Goal: Task Accomplishment & Management: Manage account settings

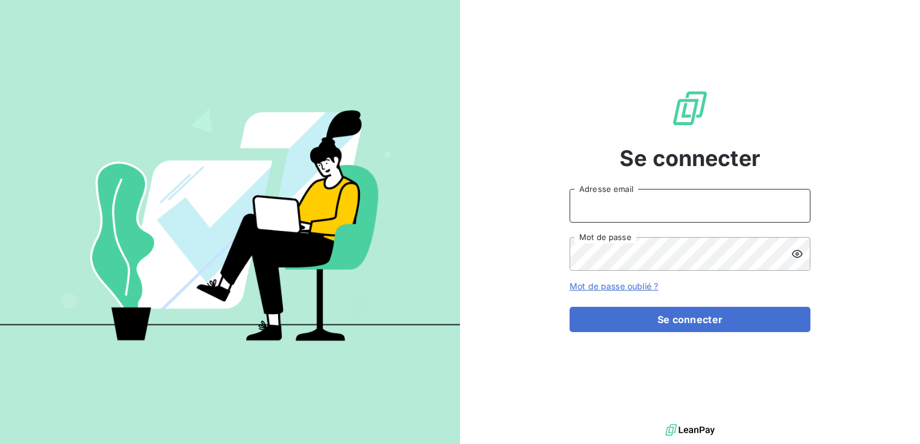
click at [595, 210] on input "Adresse email" at bounding box center [689, 206] width 241 height 34
type input "Compta.clients@edhd-hydro.com"
click at [569, 307] on button "Se connecter" at bounding box center [689, 319] width 241 height 25
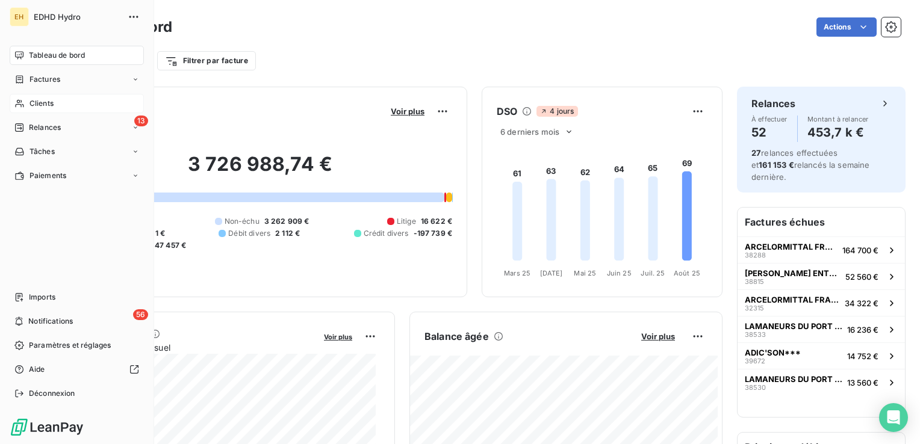
click at [39, 105] on span "Clients" at bounding box center [41, 103] width 24 height 11
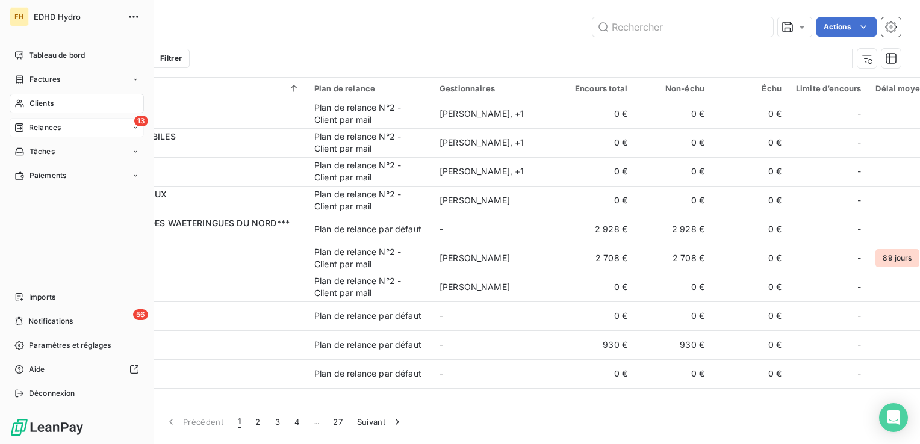
click at [49, 121] on div "13 Relances" at bounding box center [77, 127] width 134 height 19
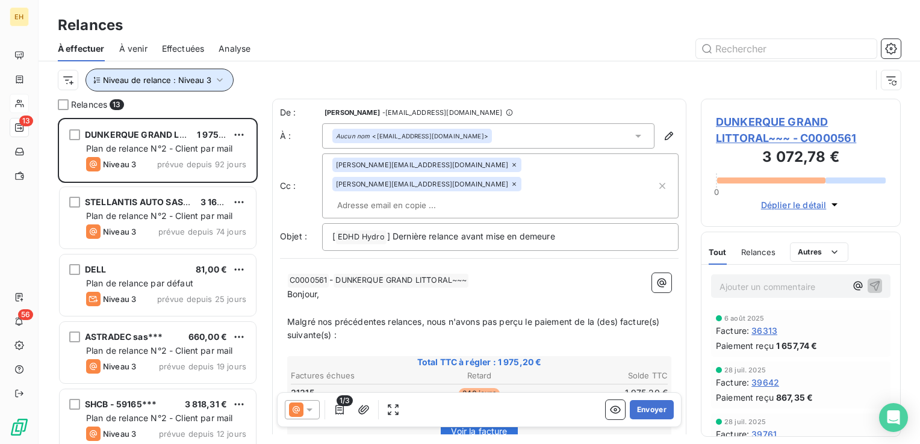
click at [217, 76] on icon "button" at bounding box center [220, 80] width 12 height 12
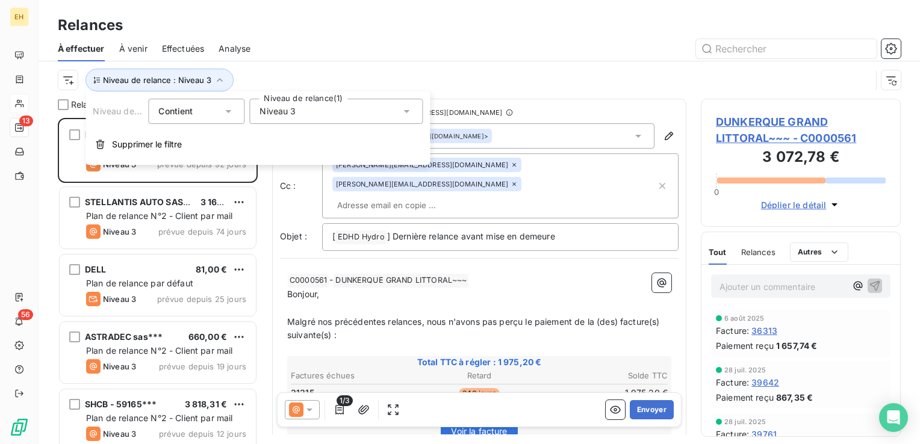
click at [336, 117] on div "Niveau 3" at bounding box center [335, 111] width 173 height 25
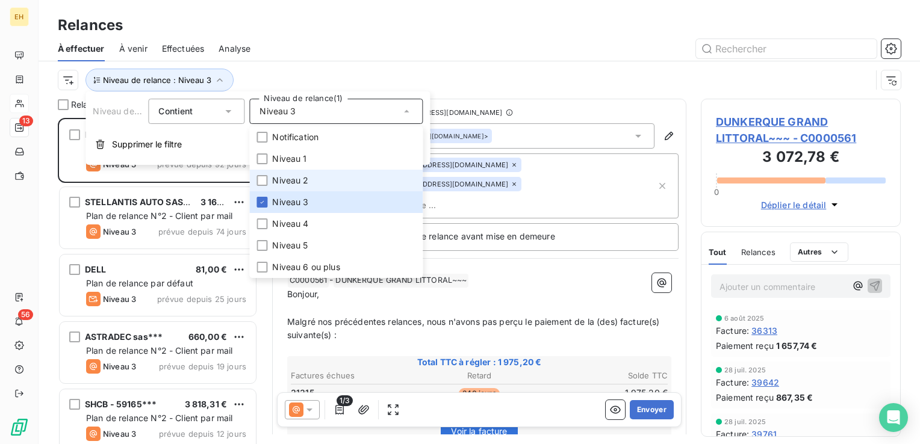
click at [295, 185] on span "Niveau 2" at bounding box center [290, 181] width 36 height 12
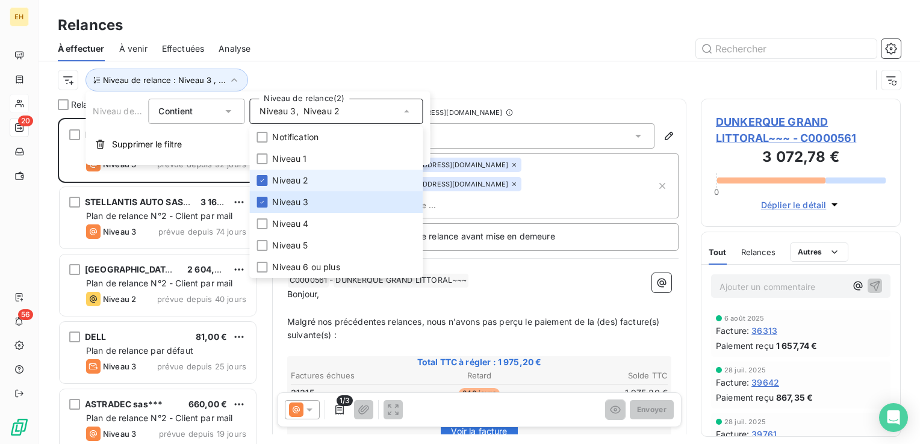
scroll to position [317, 190]
drag, startPoint x: 297, startPoint y: 160, endPoint x: 299, endPoint y: 172, distance: 11.6
click at [297, 160] on span "Niveau 1" at bounding box center [289, 159] width 34 height 12
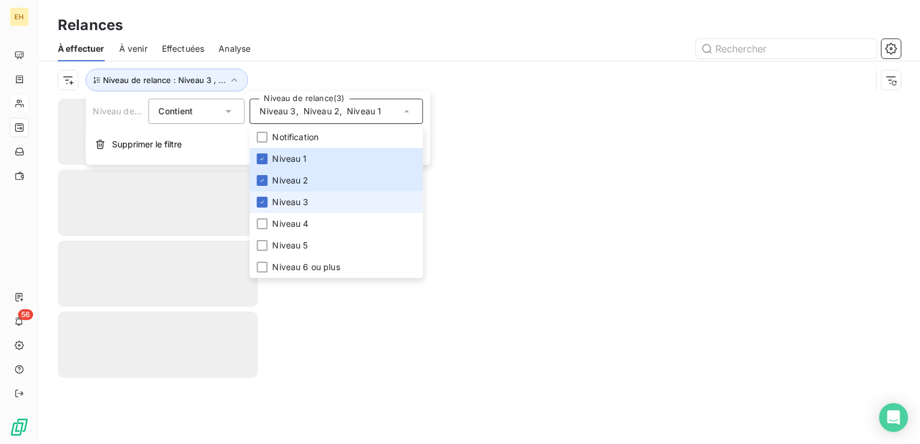
click at [299, 202] on span "Niveau 3" at bounding box center [290, 202] width 36 height 12
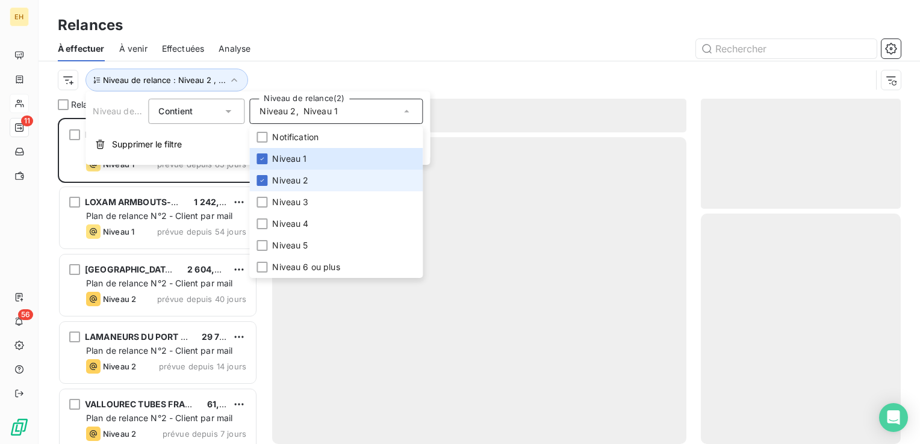
scroll to position [317, 190]
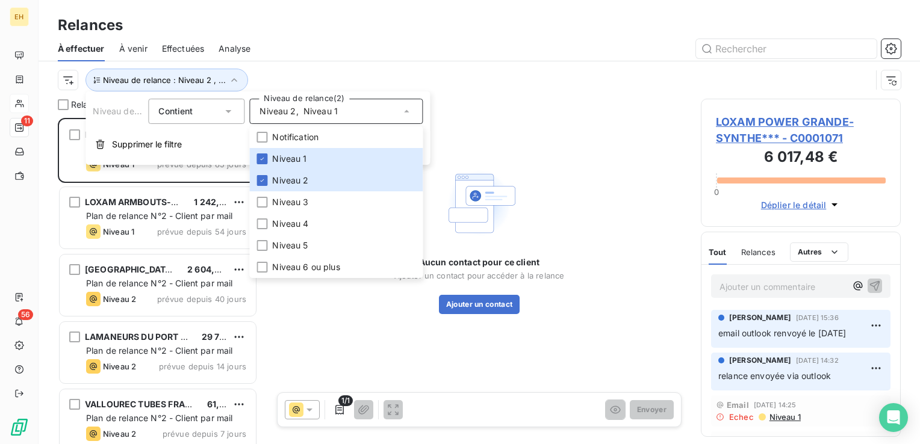
click at [295, 40] on div at bounding box center [583, 48] width 636 height 19
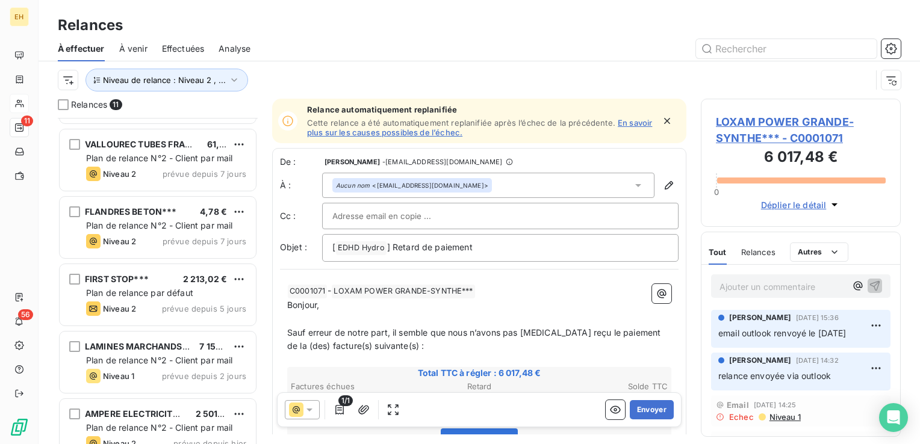
scroll to position [301, 0]
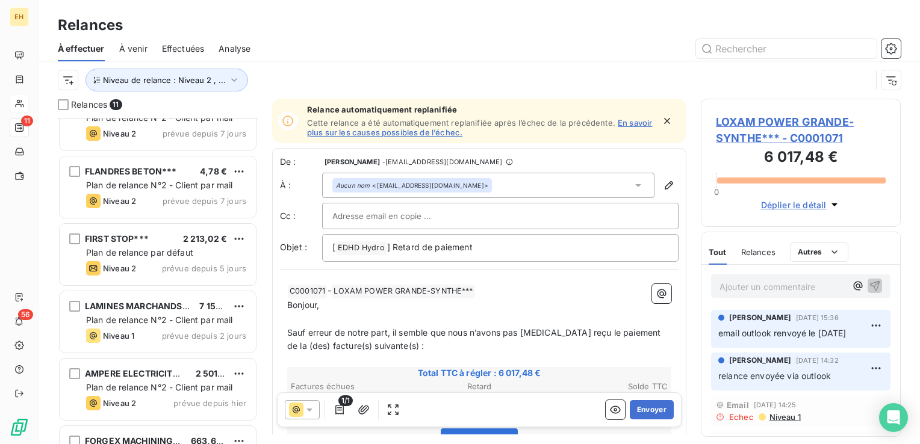
click at [139, 243] on div "FIRST STOP***" at bounding box center [117, 239] width 64 height 12
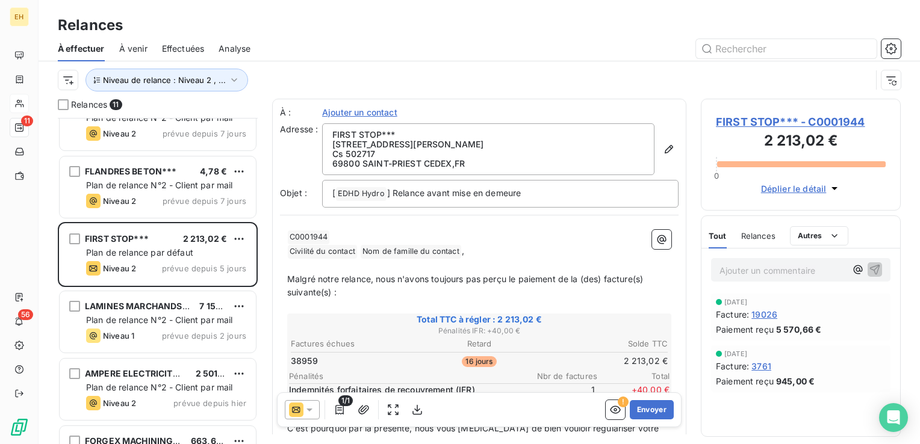
click at [811, 122] on span "FIRST STOP*** - C0001944" at bounding box center [801, 122] width 170 height 16
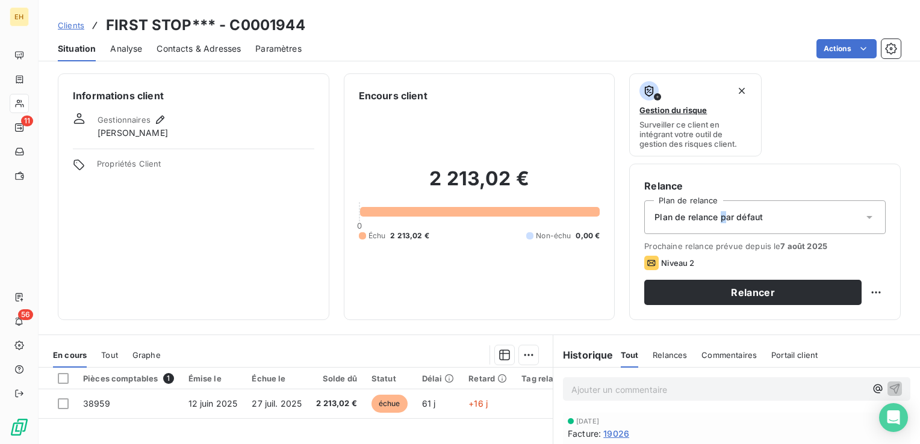
click at [716, 223] on div "Plan de relance par défaut" at bounding box center [764, 217] width 241 height 34
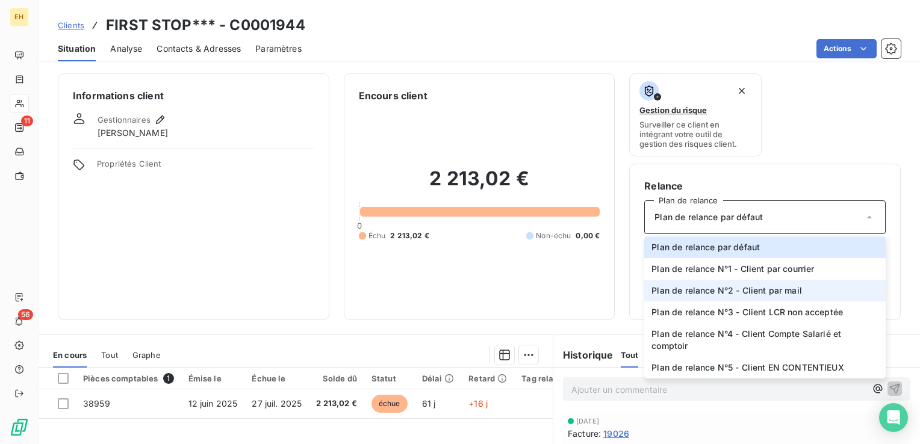
drag, startPoint x: 716, startPoint y: 223, endPoint x: 716, endPoint y: 288, distance: 65.0
click at [716, 288] on span "Plan de relance N°2 - Client par mail" at bounding box center [726, 291] width 150 height 12
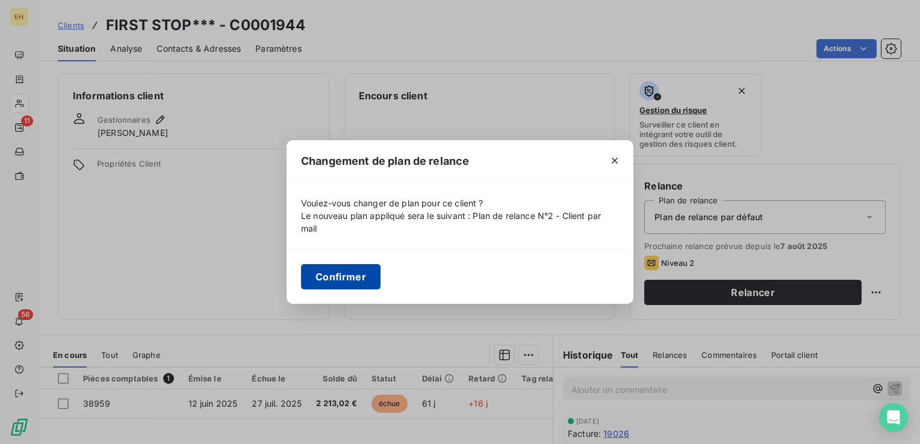
click at [370, 279] on button "Confirmer" at bounding box center [340, 276] width 79 height 25
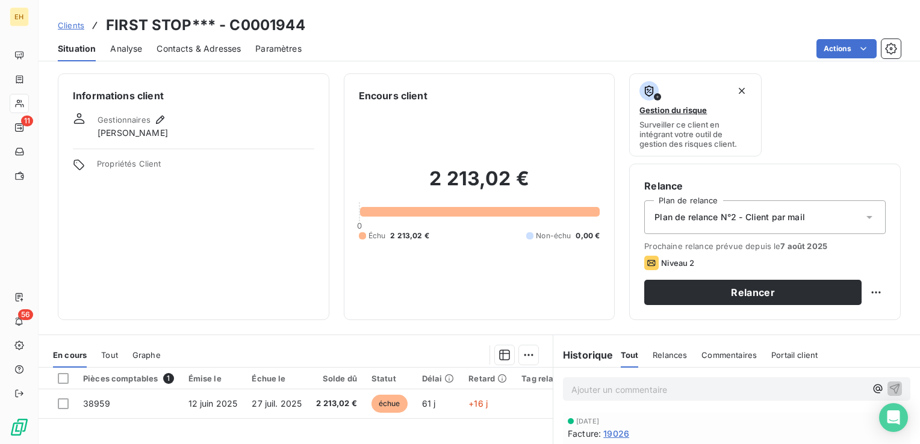
click at [196, 47] on span "Contacts & Adresses" at bounding box center [198, 49] width 84 height 12
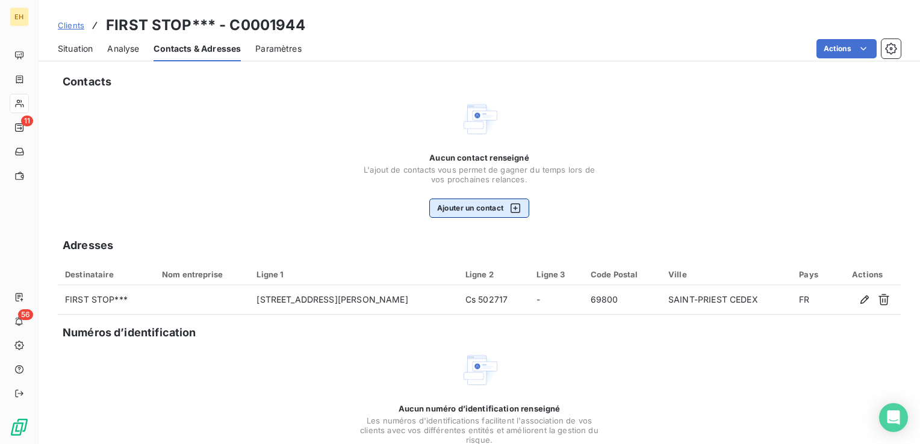
click at [509, 210] on icon "button" at bounding box center [515, 208] width 12 height 12
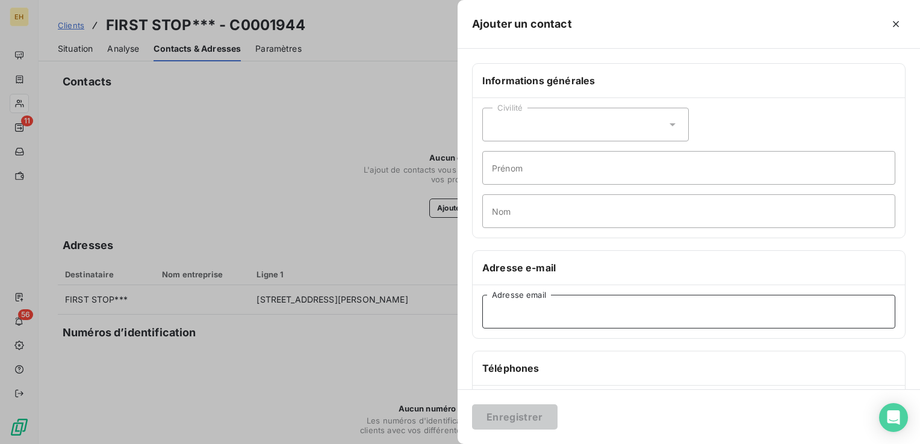
click at [620, 307] on input "Adresse email" at bounding box center [688, 312] width 413 height 34
paste input "[EMAIL_ADDRESS][DOMAIN_NAME]"
type input "[EMAIL_ADDRESS][DOMAIN_NAME]"
click at [472, 404] on button "Enregistrer" at bounding box center [514, 416] width 85 height 25
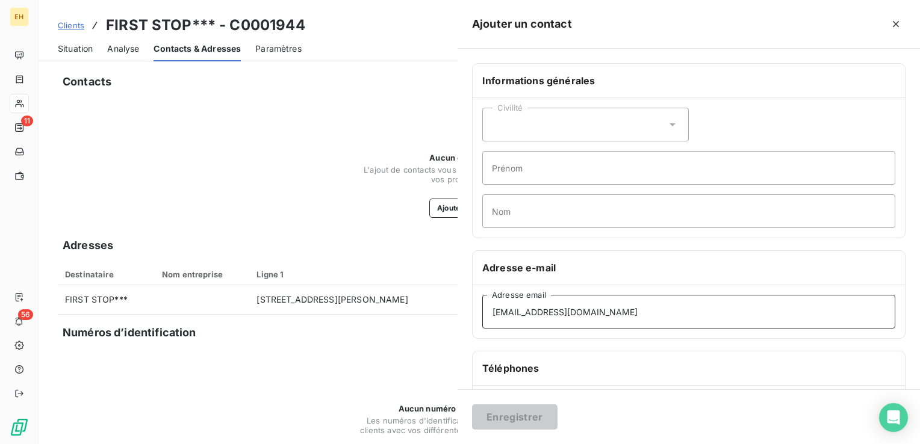
click at [472, 404] on button "Enregistrer" at bounding box center [514, 416] width 85 height 25
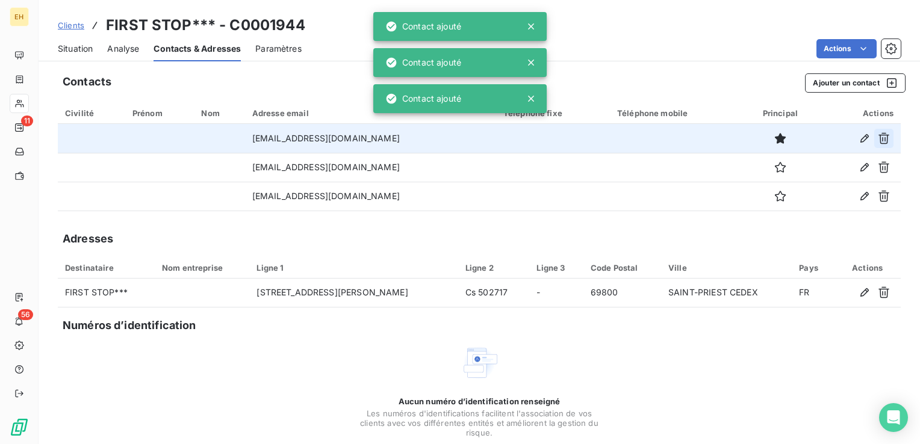
click at [877, 138] on icon "button" at bounding box center [883, 138] width 12 height 12
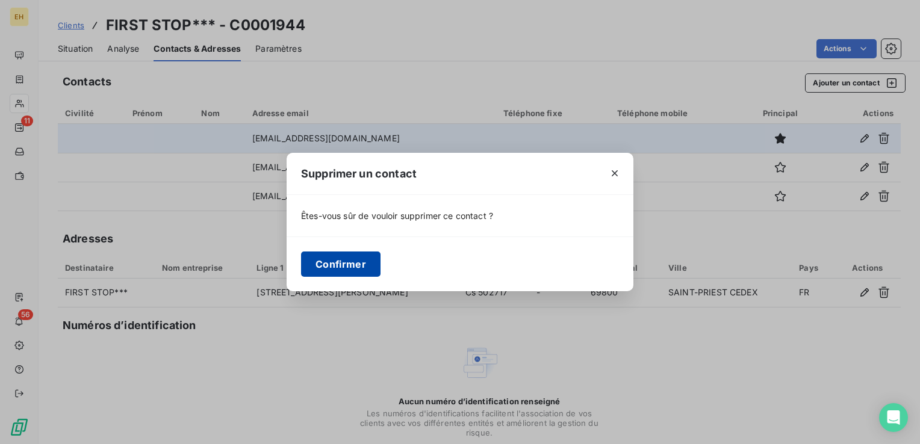
click at [366, 254] on button "Confirmer" at bounding box center [340, 264] width 79 height 25
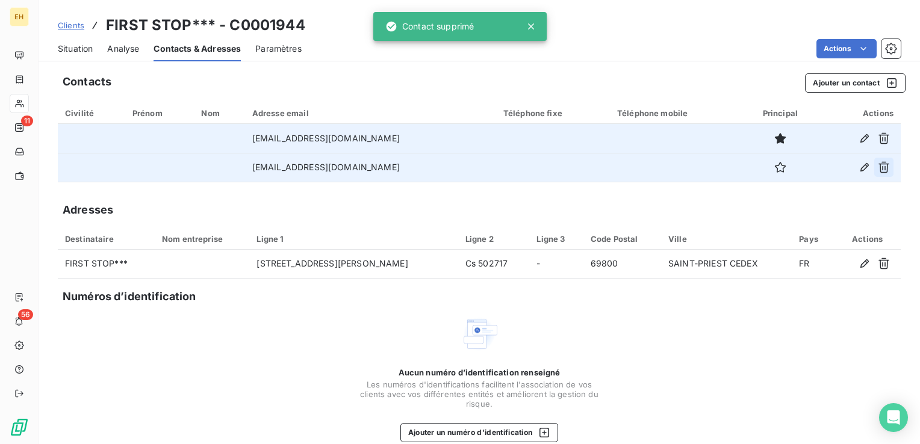
click at [879, 170] on icon "button" at bounding box center [883, 167] width 12 height 12
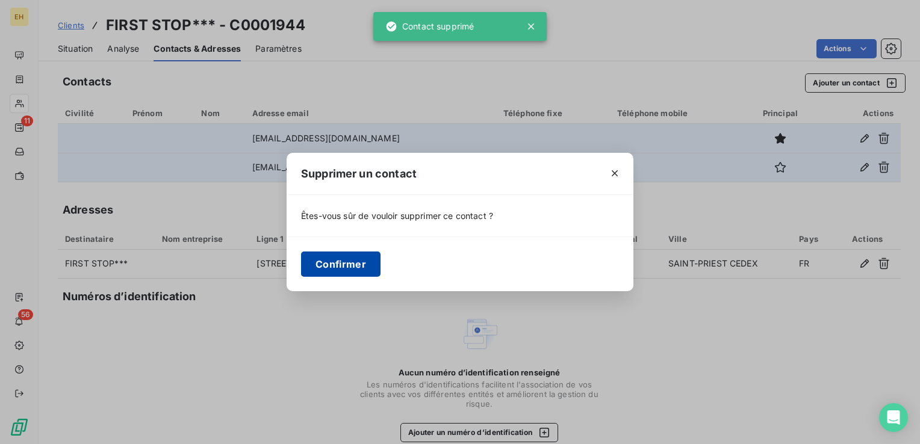
click at [368, 265] on button "Confirmer" at bounding box center [340, 264] width 79 height 25
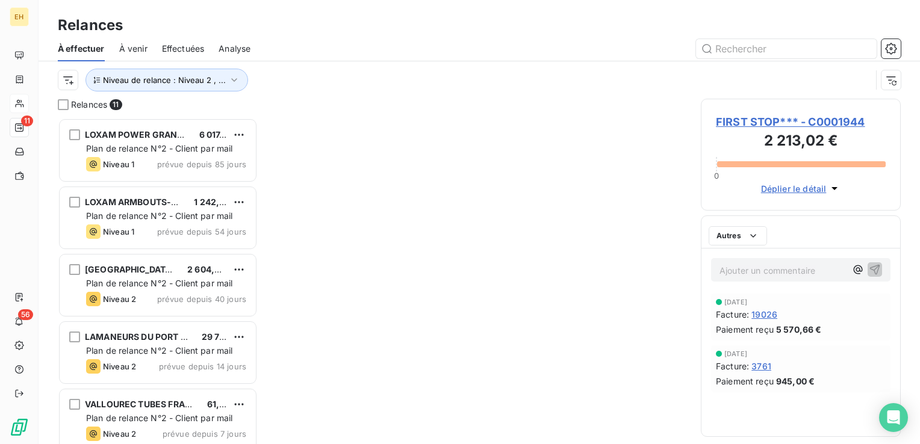
scroll to position [317, 190]
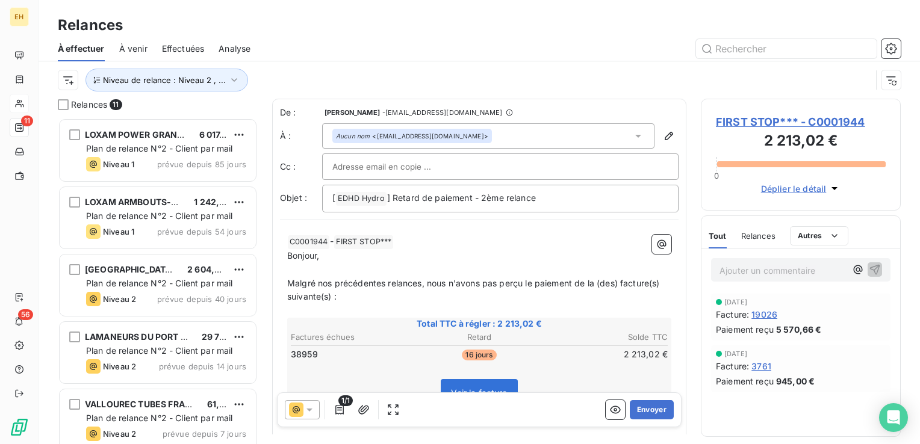
click at [755, 122] on span "FIRST STOP*** - C0001944" at bounding box center [801, 122] width 170 height 16
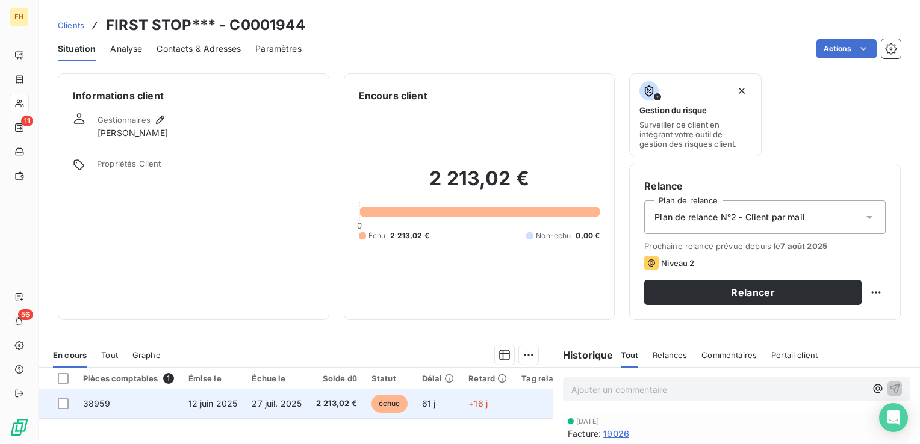
click at [270, 404] on span "27 juil. 2025" at bounding box center [277, 403] width 50 height 10
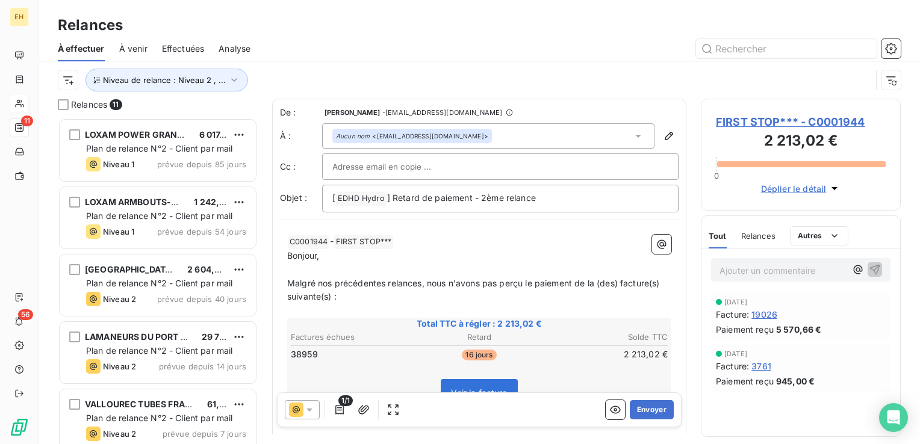
scroll to position [317, 190]
click at [312, 407] on icon at bounding box center [309, 410] width 12 height 12
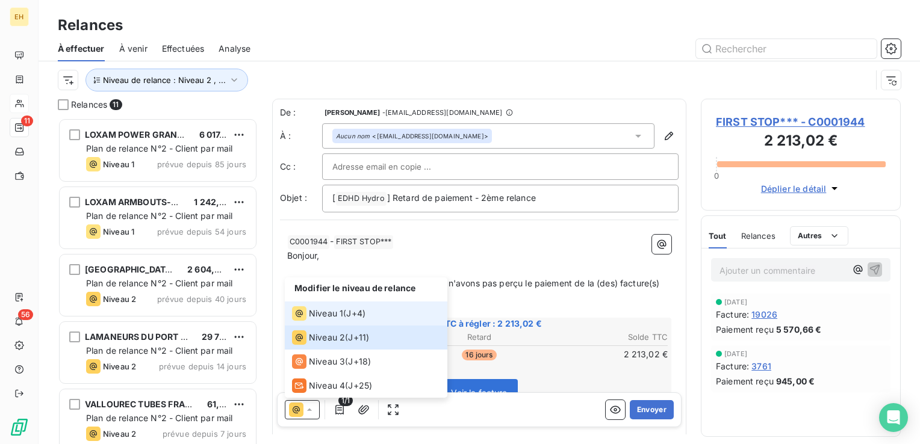
click at [345, 307] on div "Niveau 1 ( J+4 )" at bounding box center [328, 313] width 73 height 14
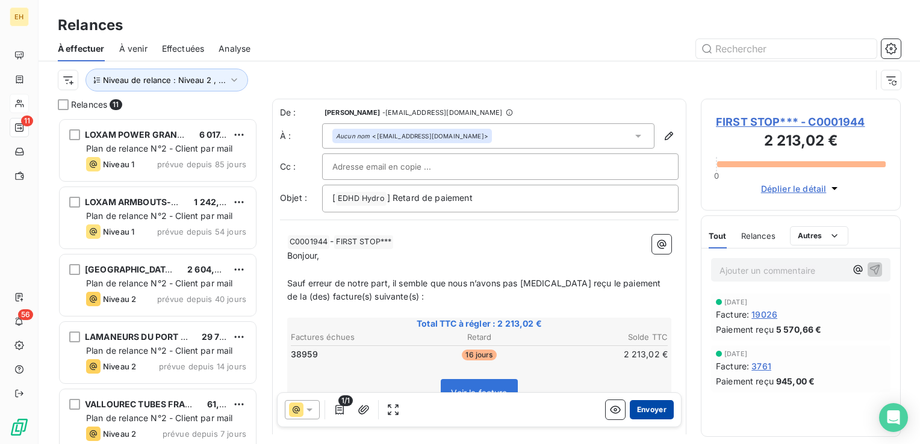
click at [645, 406] on button "Envoyer" at bounding box center [652, 409] width 44 height 19
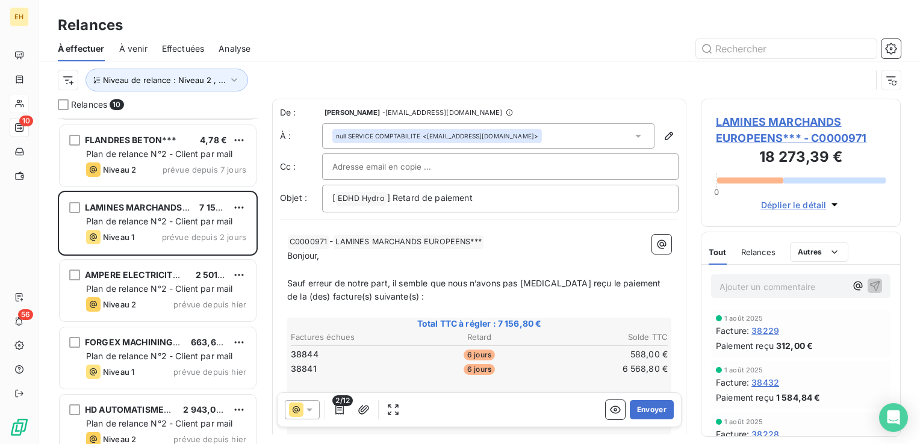
scroll to position [348, 0]
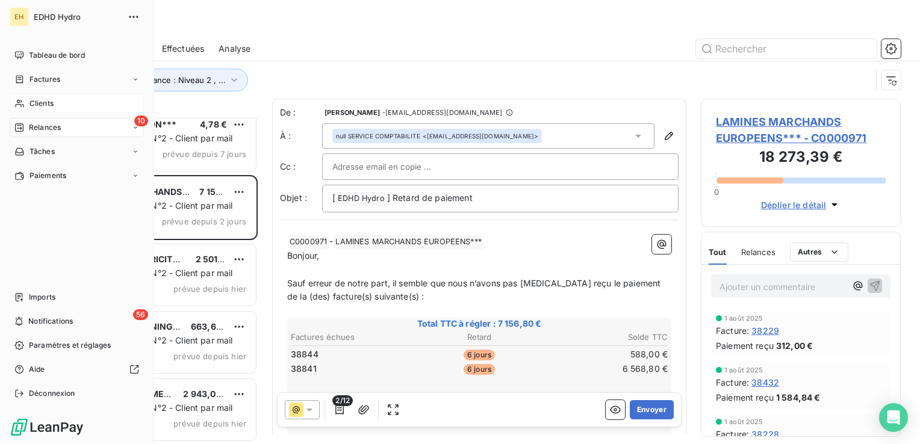
click at [37, 102] on span "Clients" at bounding box center [41, 103] width 24 height 11
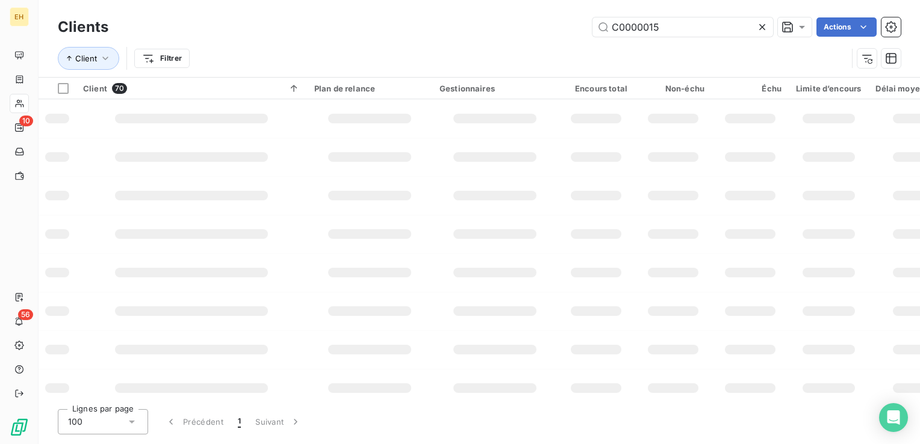
type input "C0000015"
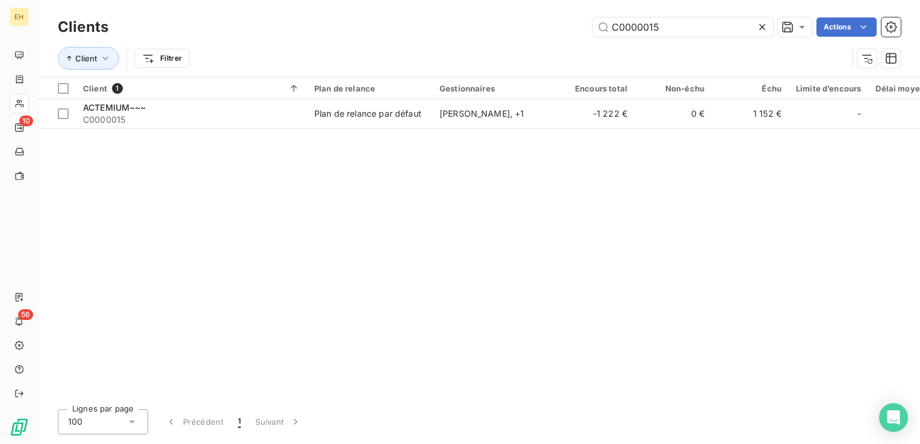
click at [463, 136] on div "Client 1 Plan de relance Gestionnaires Encours total Non-échu Échu Limite d’enc…" at bounding box center [479, 239] width 881 height 322
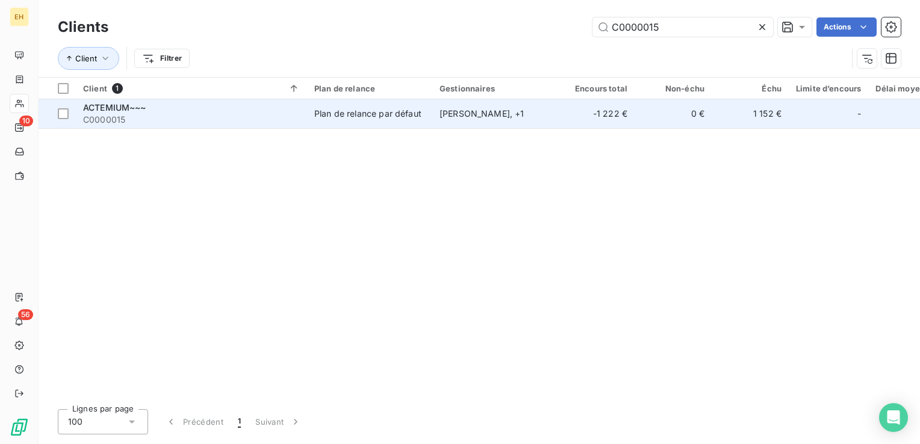
click at [463, 119] on td "[PERSON_NAME] , + 1" at bounding box center [494, 113] width 125 height 29
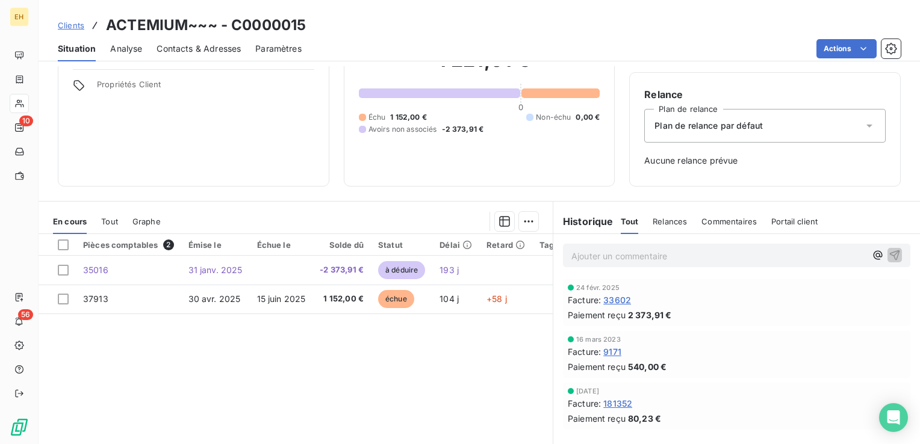
scroll to position [148, 0]
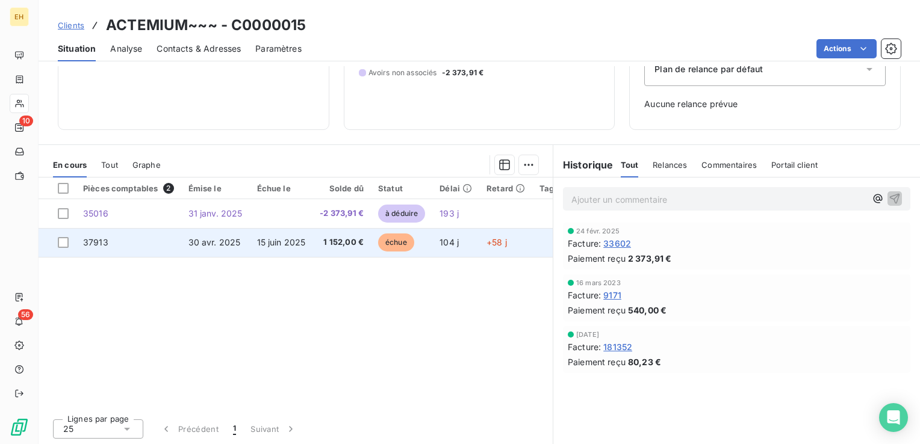
click at [302, 237] on span "15 juin 2025" at bounding box center [281, 242] width 49 height 10
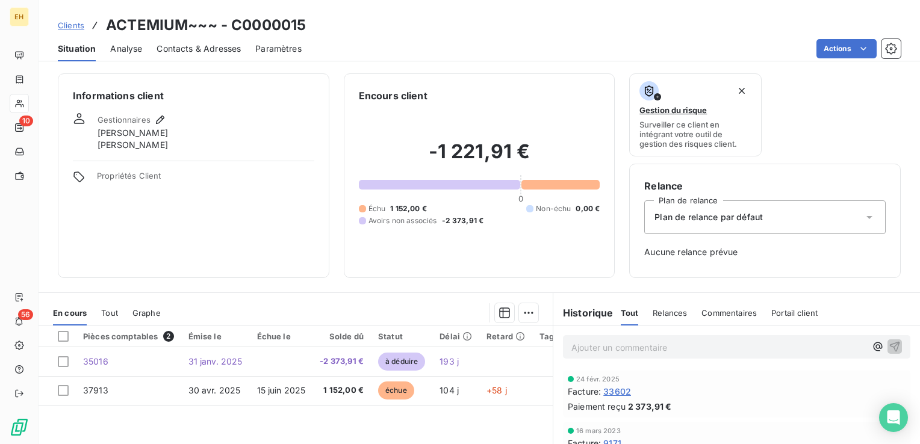
click at [730, 219] on span "Plan de relance par défaut" at bounding box center [708, 217] width 108 height 12
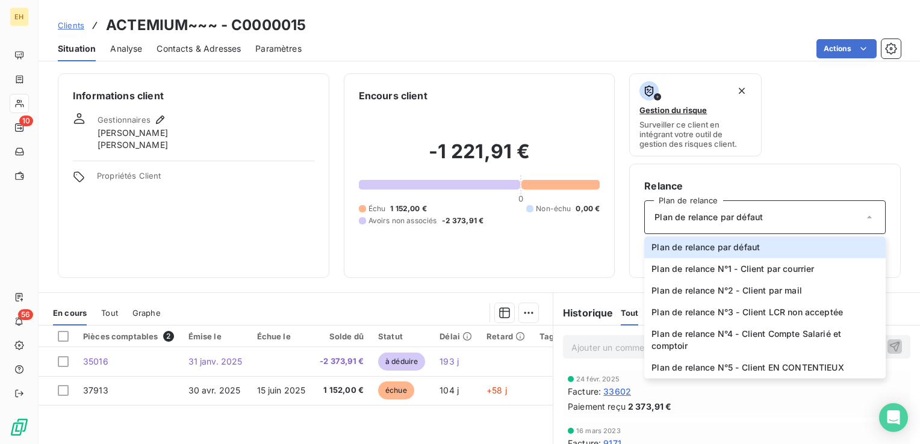
click at [834, 82] on div "Gestion du risque Surveiller ce client en intégrant votre outil de gestion des …" at bounding box center [764, 114] width 271 height 83
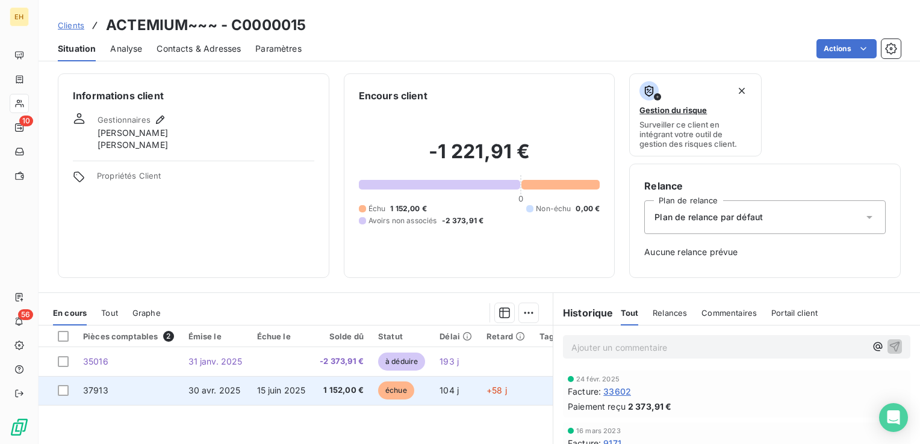
click at [261, 382] on td "15 juin 2025" at bounding box center [281, 390] width 63 height 29
click at [243, 392] on td "30 avr. 2025" at bounding box center [215, 390] width 69 height 29
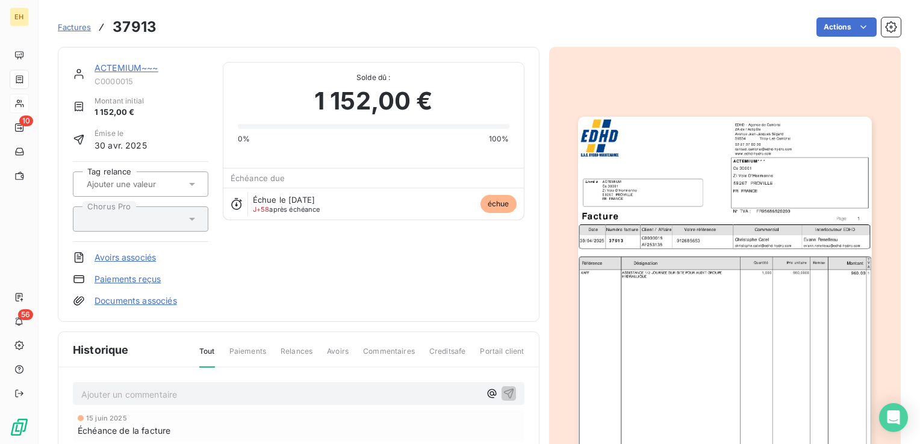
click at [189, 193] on div at bounding box center [140, 184] width 135 height 25
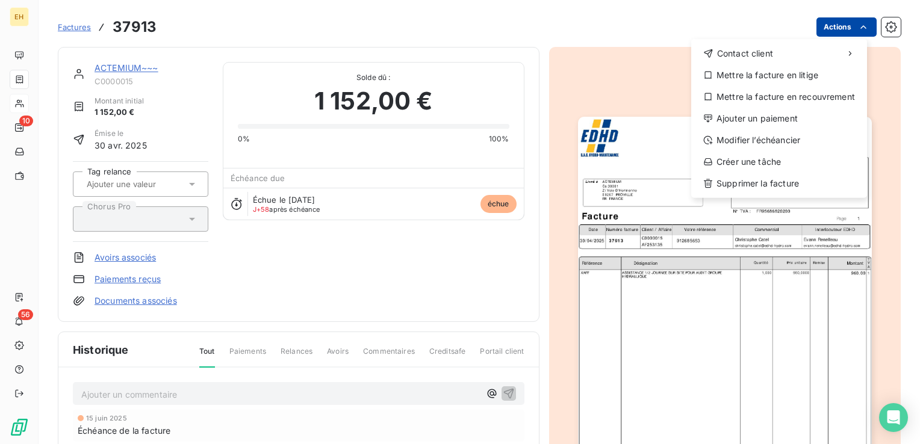
click at [845, 31] on html "EH 10 56 Factures 37913 Actions Contact client Mettre la facture en litige Mett…" at bounding box center [460, 222] width 920 height 444
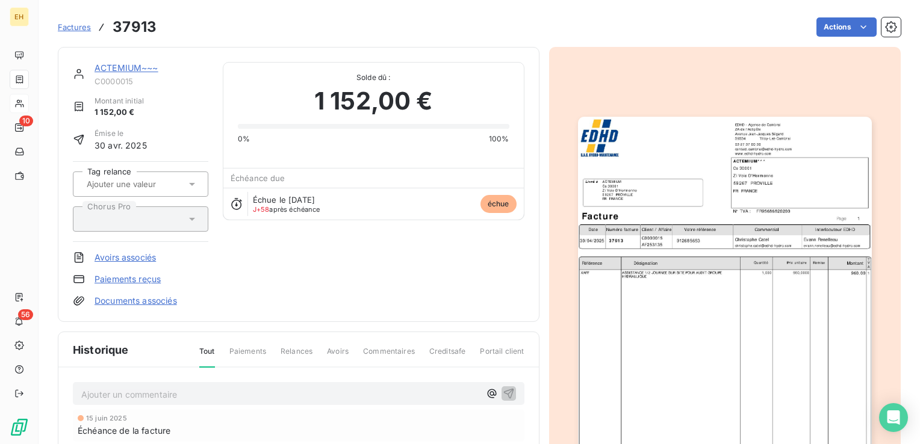
click at [753, 330] on html "EH 10 56 Factures 37913 Actions ACTEMIUM~~~ C0000015 Montant initial 1 152,00 €…" at bounding box center [460, 222] width 920 height 444
click at [116, 72] on link "ACTEMIUM~~~" at bounding box center [126, 68] width 64 height 10
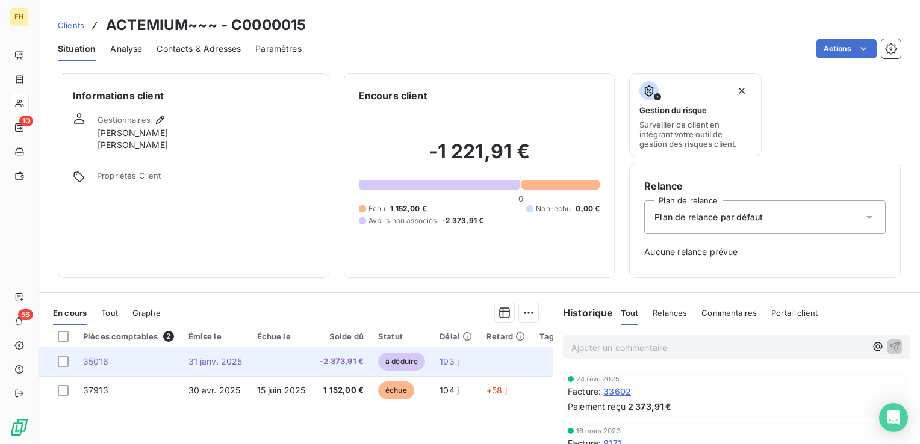
click at [194, 365] on span "31 janv. 2025" at bounding box center [215, 361] width 54 height 10
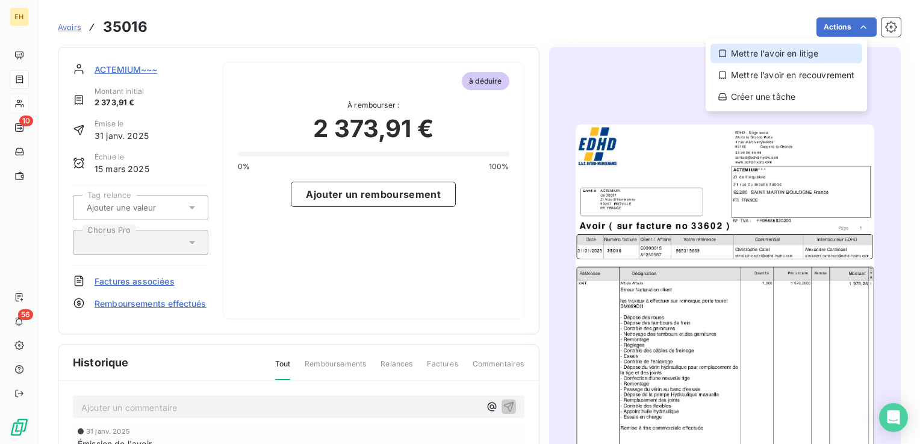
click at [806, 61] on div "Mettre l'avoir en litige" at bounding box center [786, 53] width 152 height 19
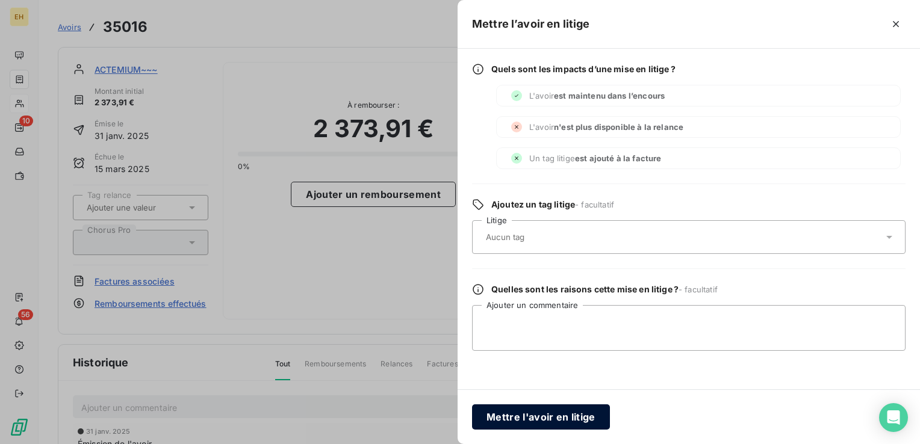
click at [585, 416] on button "Mettre l'avoir en litige" at bounding box center [541, 416] width 138 height 25
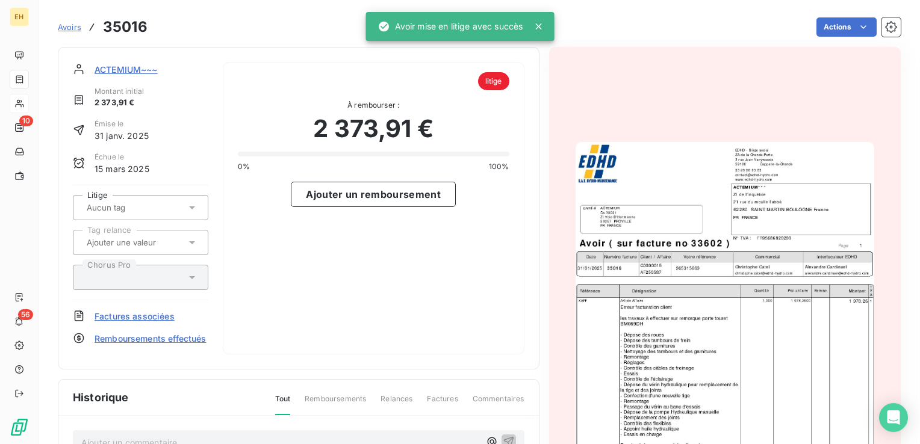
click at [140, 70] on span "ACTEMIUM~~~" at bounding box center [125, 69] width 63 height 13
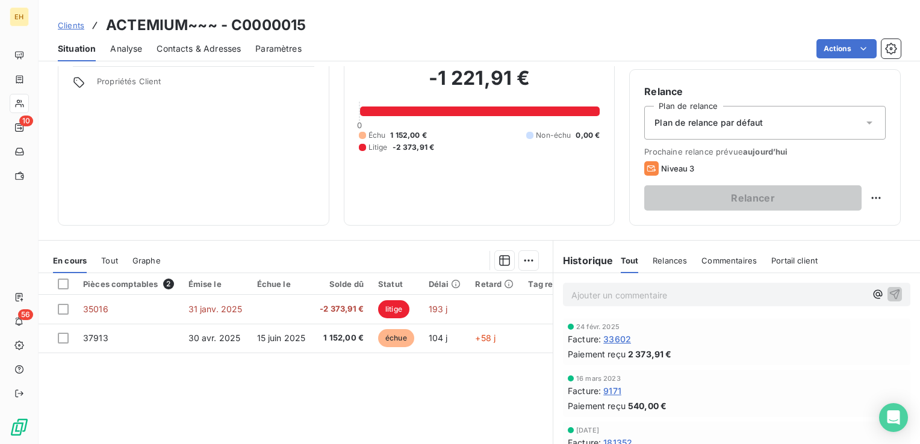
scroll to position [120, 0]
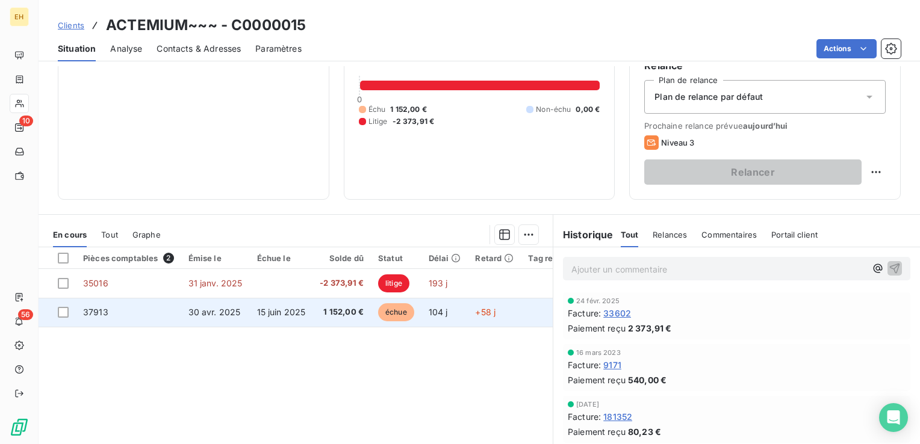
click at [329, 317] on span "1 152,00 €" at bounding box center [342, 312] width 44 height 12
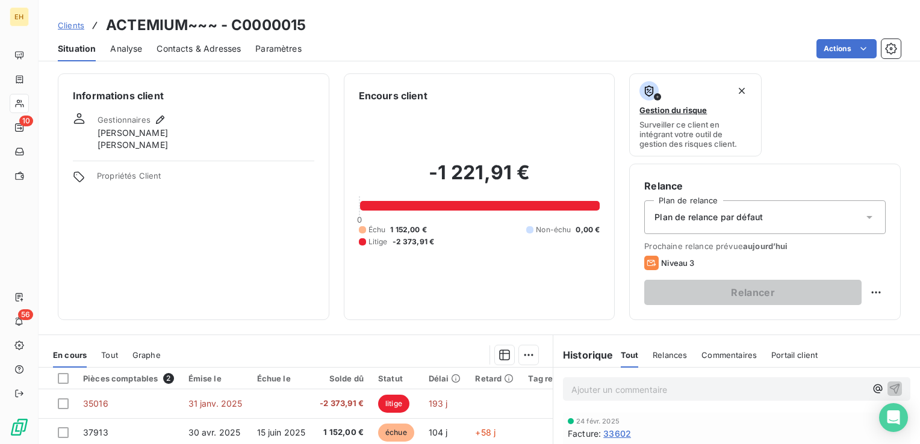
click at [860, 224] on div "Plan de relance par défaut" at bounding box center [764, 217] width 241 height 34
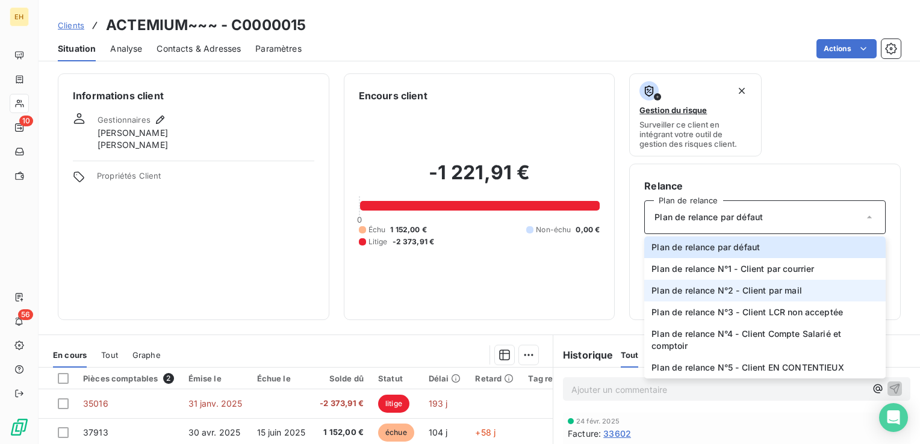
click at [831, 288] on li "Plan de relance N°2 - Client par mail" at bounding box center [764, 291] width 241 height 22
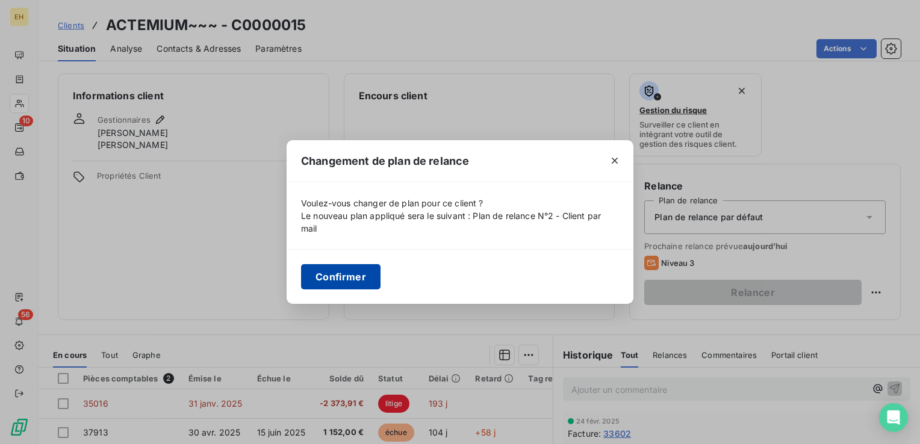
click at [362, 275] on button "Confirmer" at bounding box center [340, 276] width 79 height 25
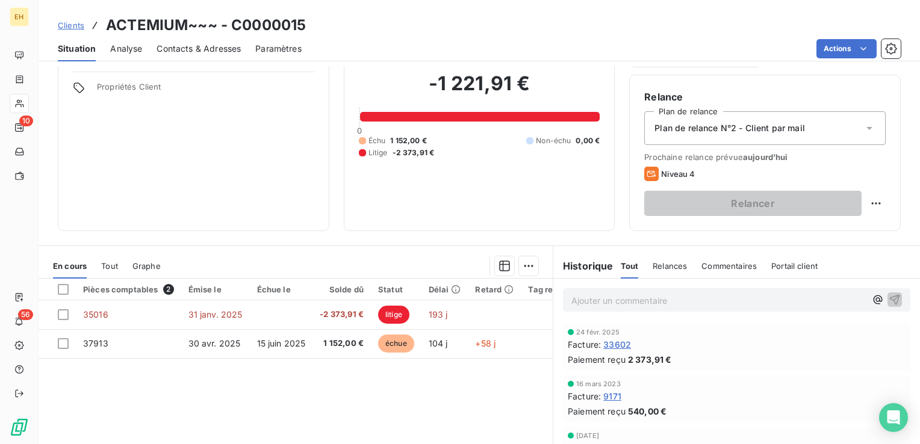
scroll to position [60, 0]
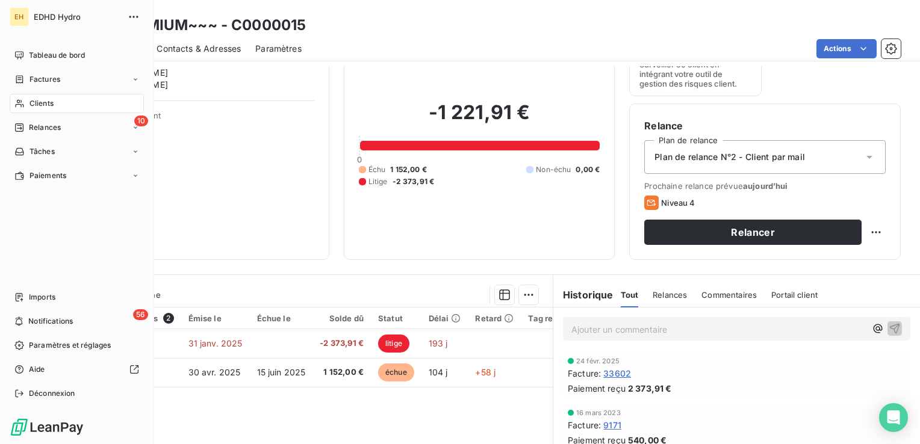
click at [28, 103] on div "Clients" at bounding box center [77, 103] width 134 height 19
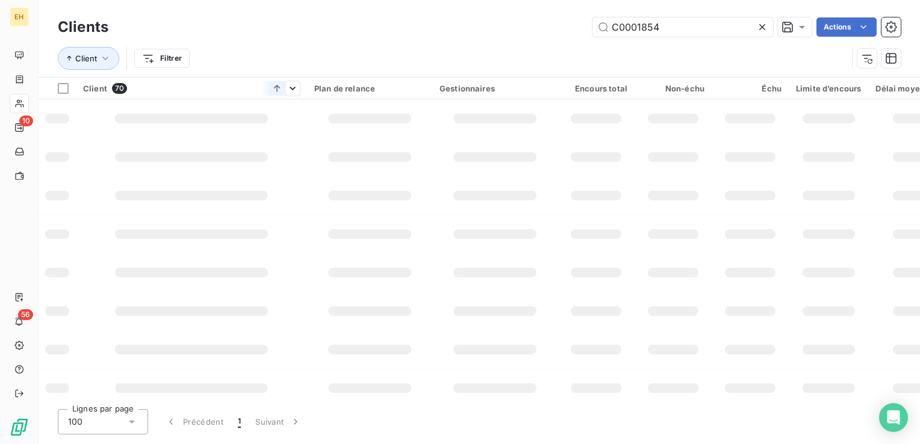
type input "C0001854"
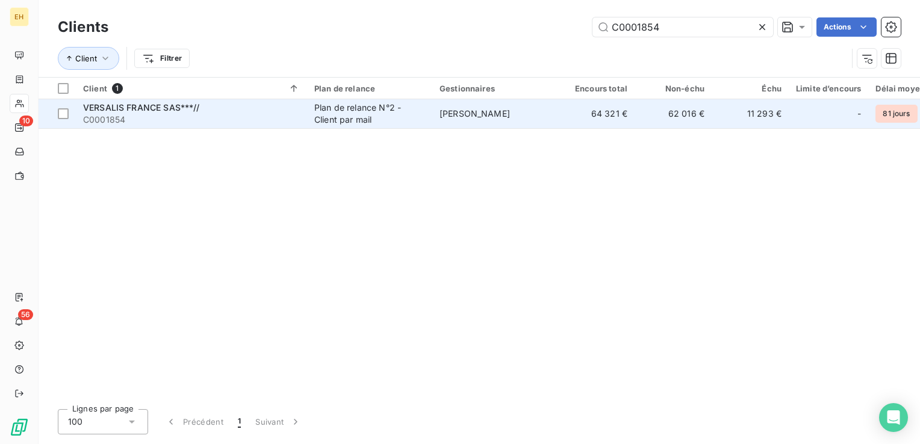
click at [180, 110] on span "VERSALIS FRANCE SAS***//" at bounding box center [141, 107] width 117 height 10
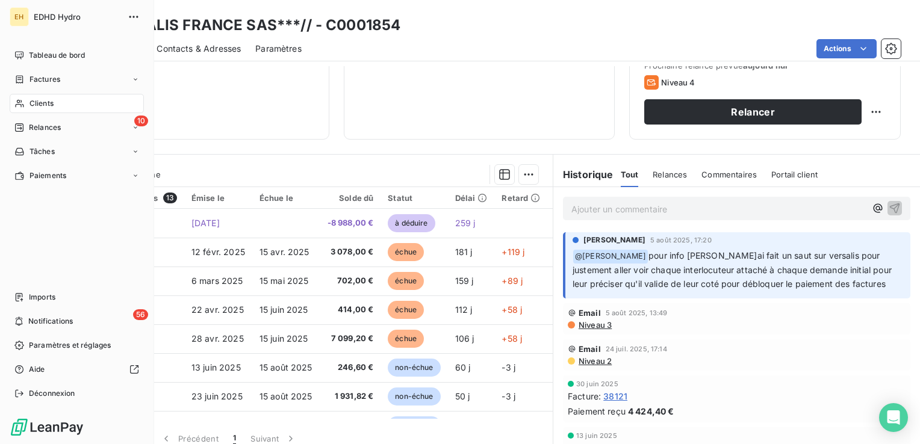
click at [30, 102] on span "Clients" at bounding box center [41, 103] width 24 height 11
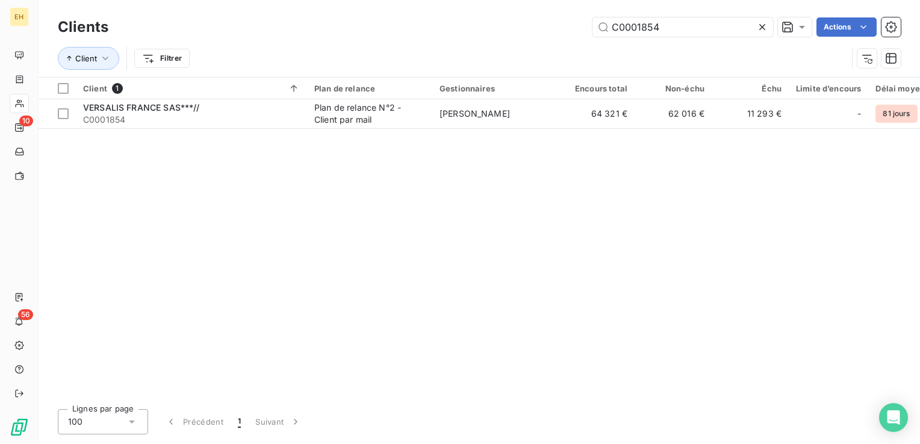
click at [703, 40] on div "Client Filtrer" at bounding box center [479, 58] width 843 height 37
click at [699, 32] on input "C0001854" at bounding box center [682, 26] width 181 height 19
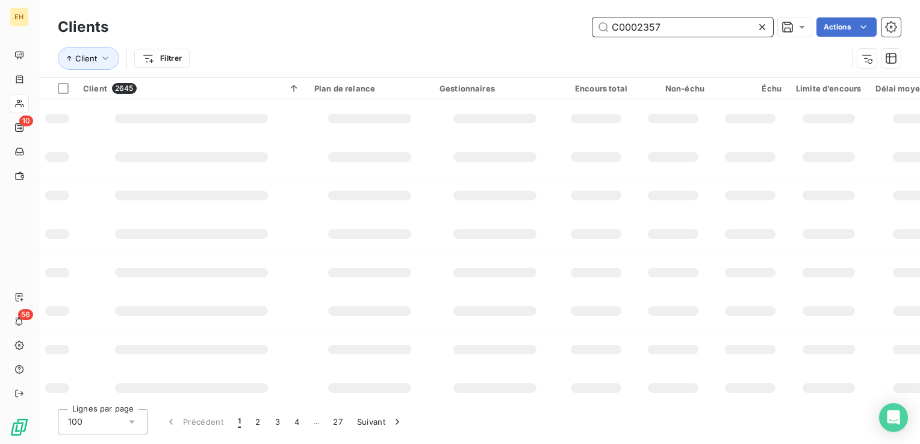
type input "C0002357"
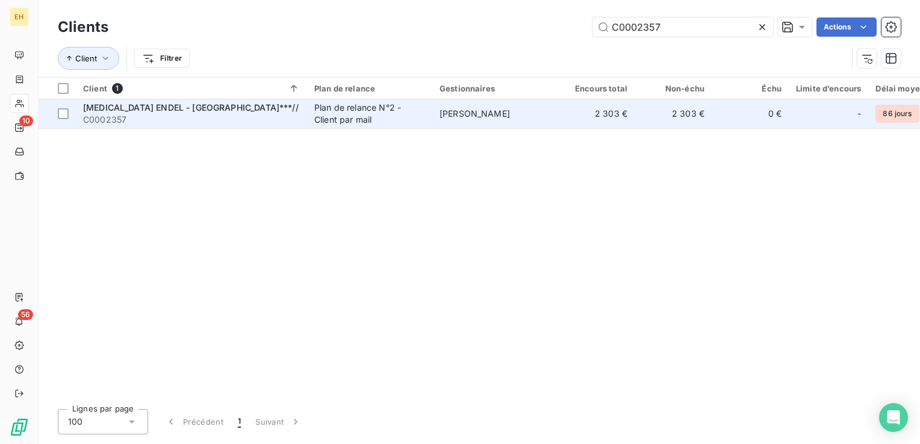
click at [394, 110] on div "Plan de relance N°2 - Client par mail" at bounding box center [369, 114] width 111 height 24
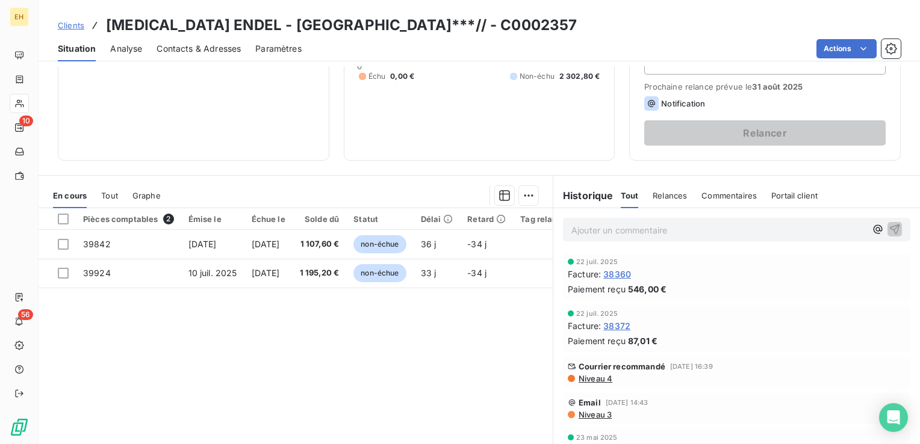
scroll to position [181, 0]
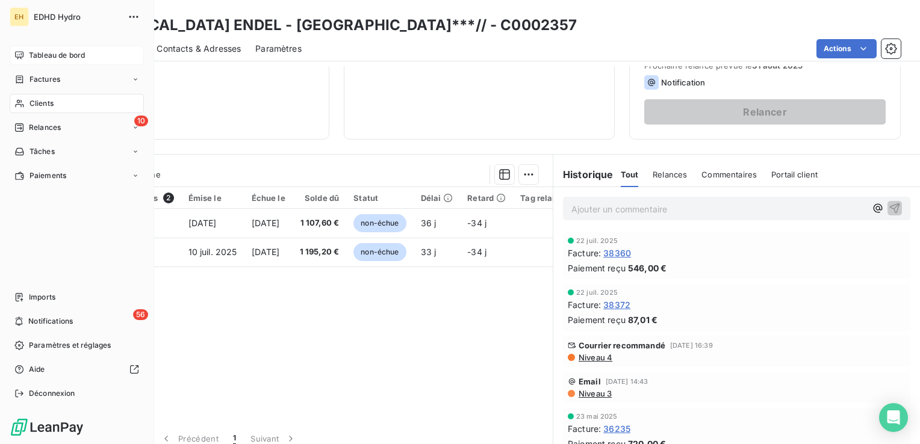
click at [51, 49] on div "Tableau de bord" at bounding box center [77, 55] width 134 height 19
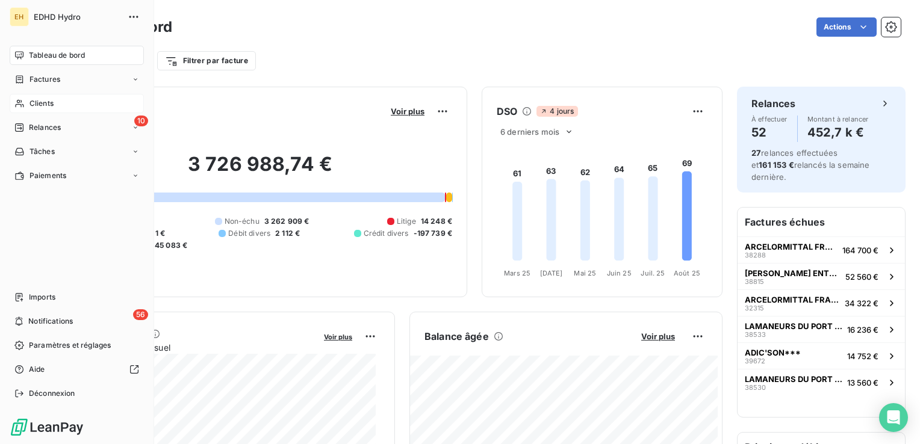
click at [55, 104] on div "Clients" at bounding box center [77, 103] width 134 height 19
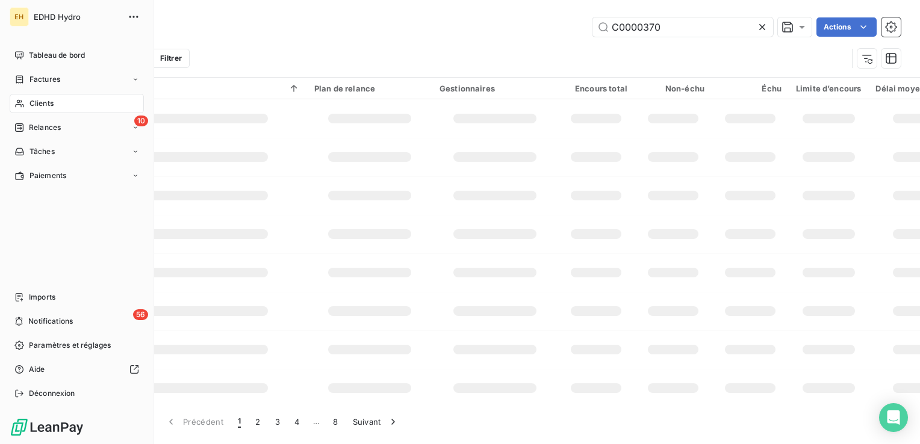
type input "C0000370"
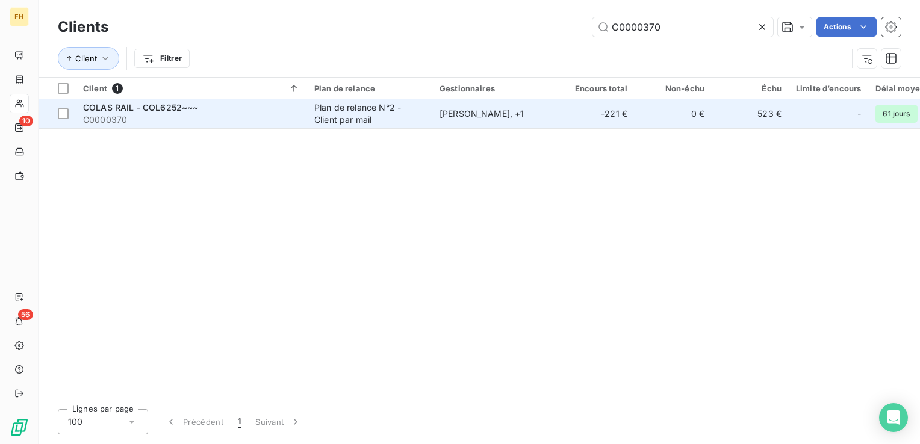
click at [384, 124] on div "Plan de relance N°2 - Client par mail" at bounding box center [369, 114] width 111 height 24
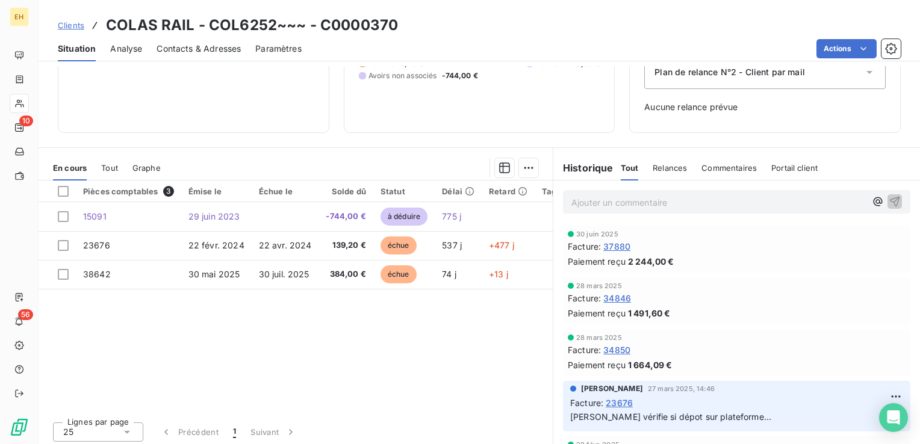
scroll to position [148, 0]
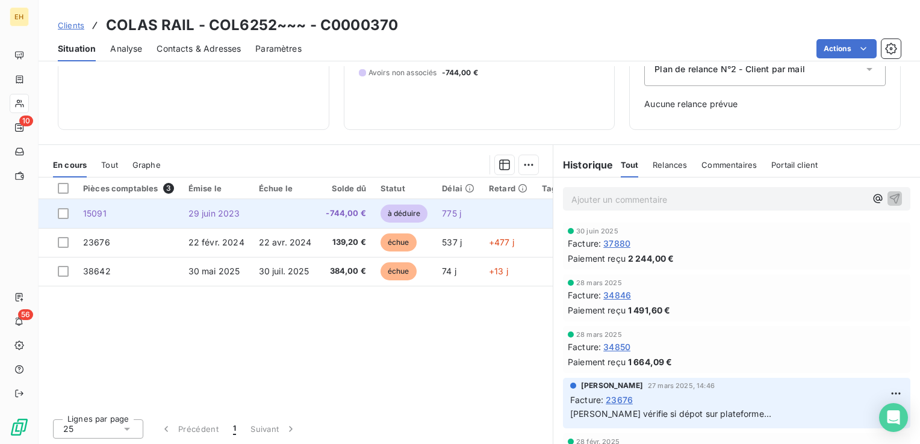
click at [341, 220] on td "-744,00 €" at bounding box center [345, 213] width 54 height 29
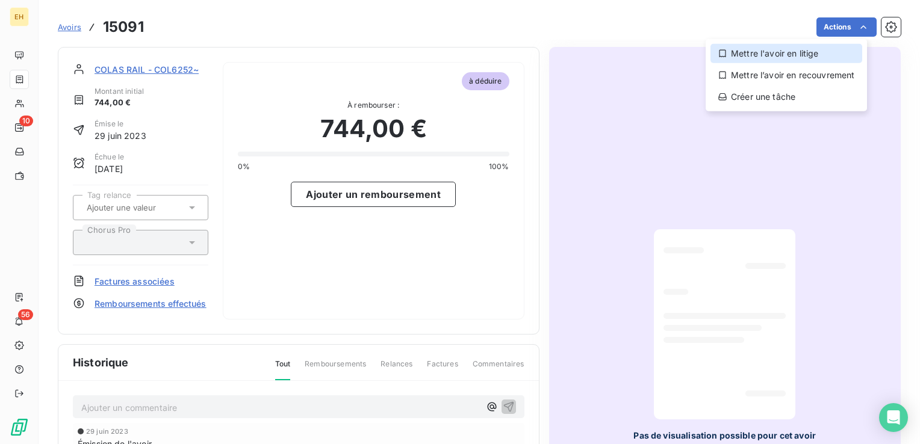
click at [812, 54] on div "Mettre l'avoir en litige" at bounding box center [786, 53] width 152 height 19
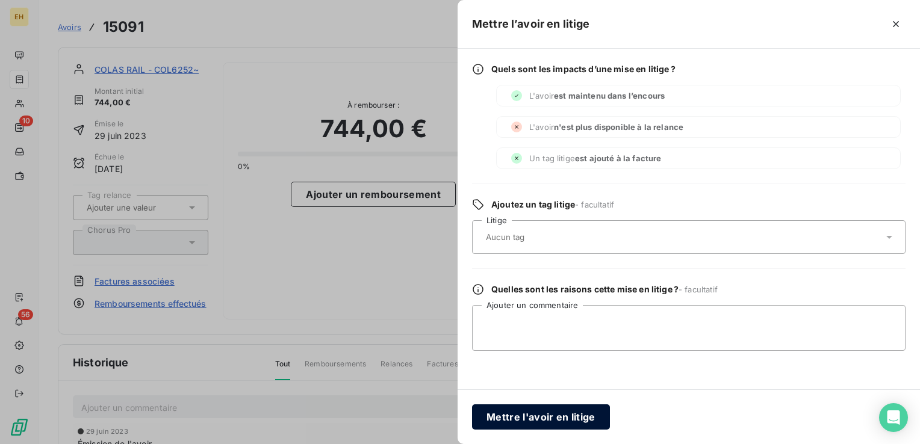
click at [483, 422] on button "Mettre l'avoir en litige" at bounding box center [541, 416] width 138 height 25
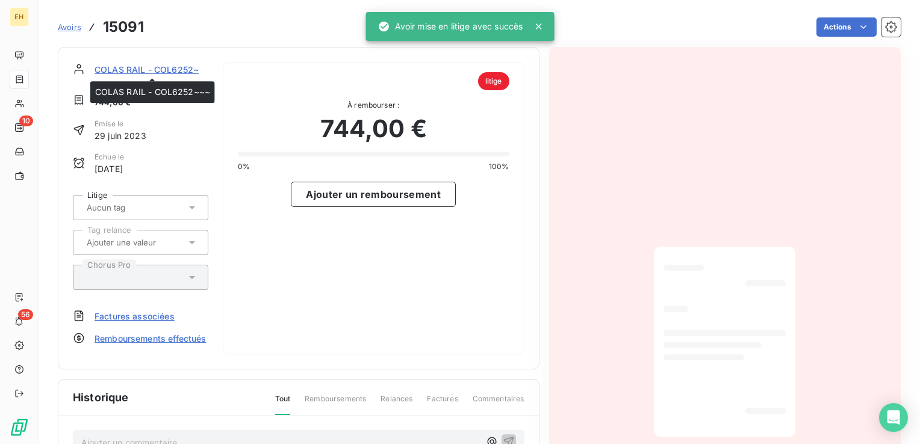
click at [166, 67] on span "COLAS RAIL - COL6252~~~" at bounding box center [151, 69] width 115 height 13
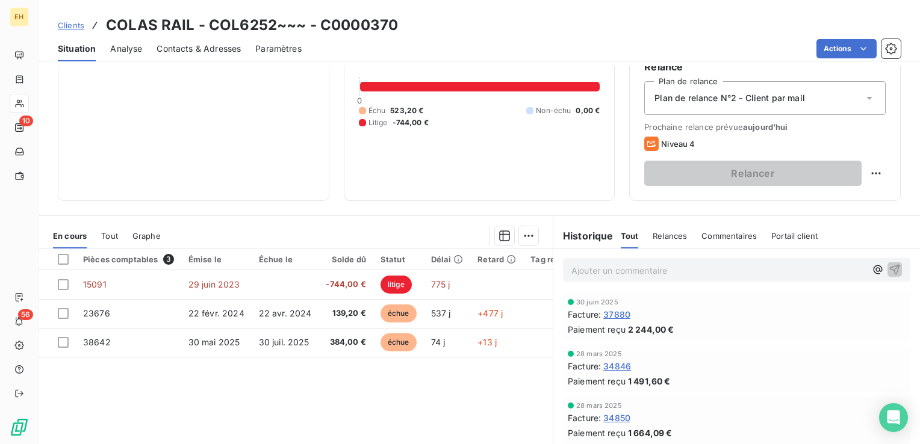
scroll to position [120, 0]
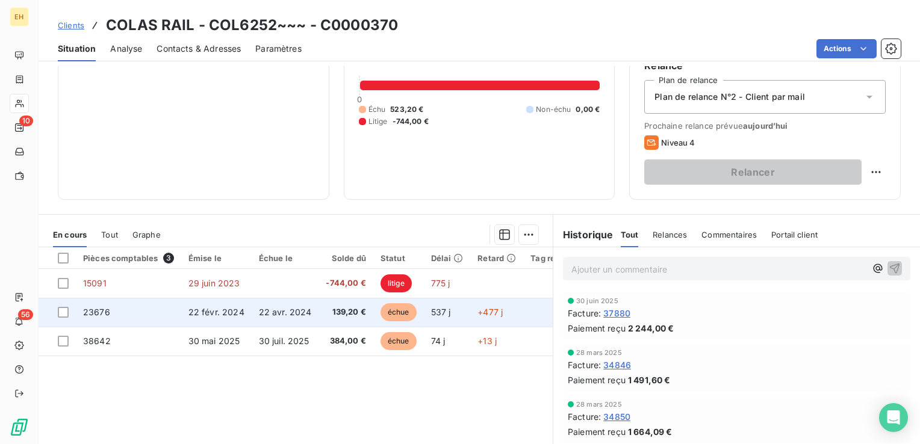
click at [226, 309] on span "22 févr. 2024" at bounding box center [216, 312] width 56 height 10
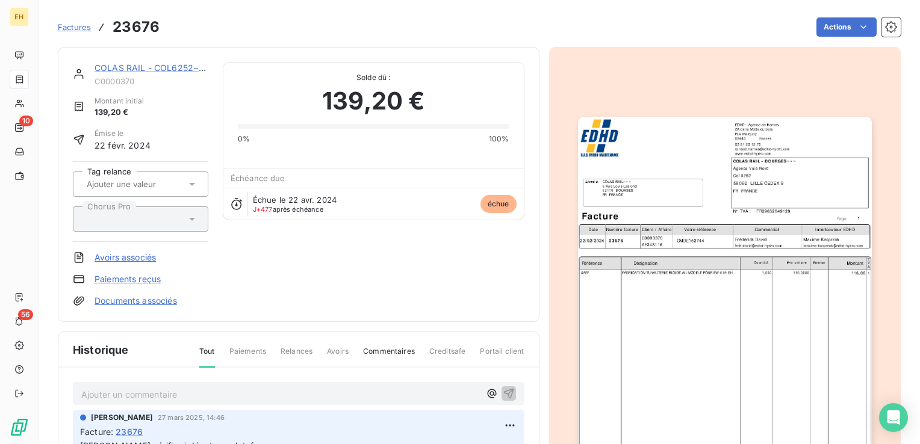
click at [147, 66] on link "COLAS RAIL - COL6252~~~" at bounding box center [151, 68] width 115 height 10
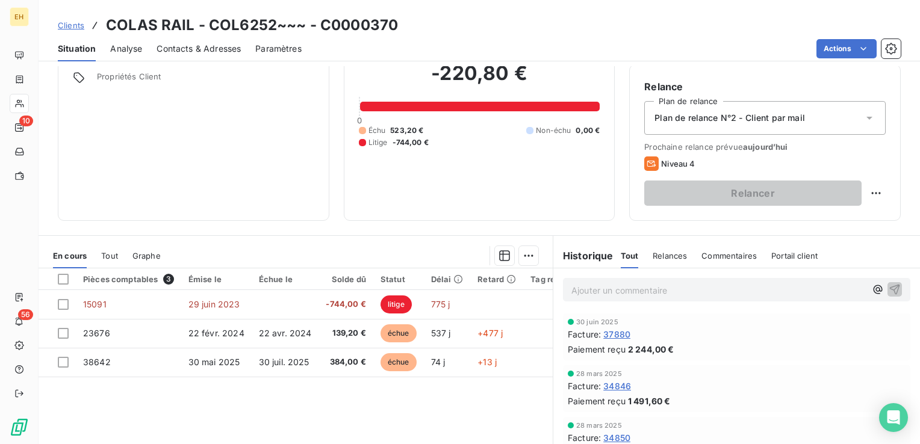
scroll to position [120, 0]
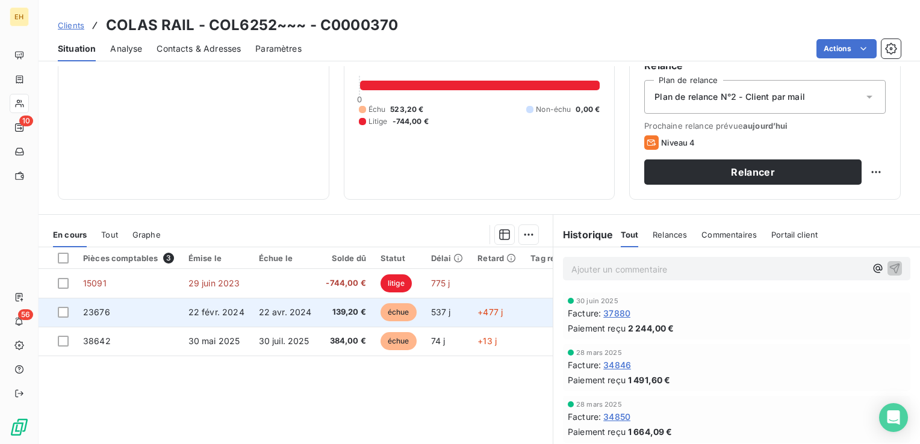
click at [360, 320] on td "139,20 €" at bounding box center [345, 312] width 54 height 29
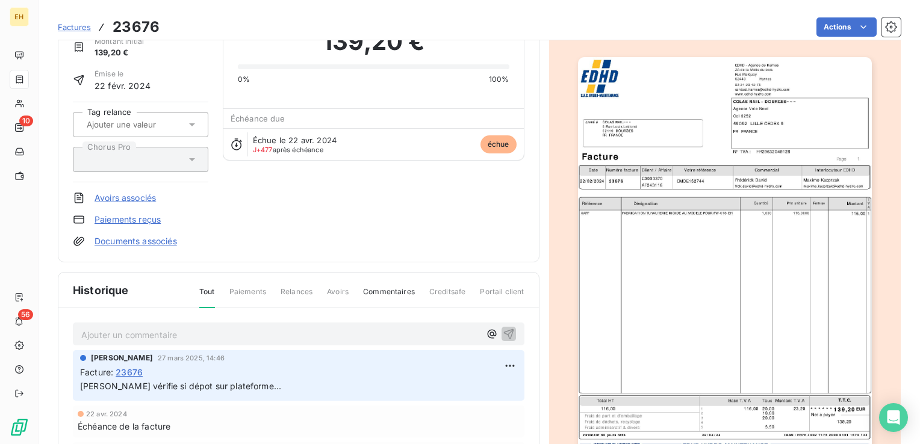
scroll to position [61, 0]
click at [218, 335] on p "Ajouter un commentaire ﻿" at bounding box center [280, 333] width 398 height 15
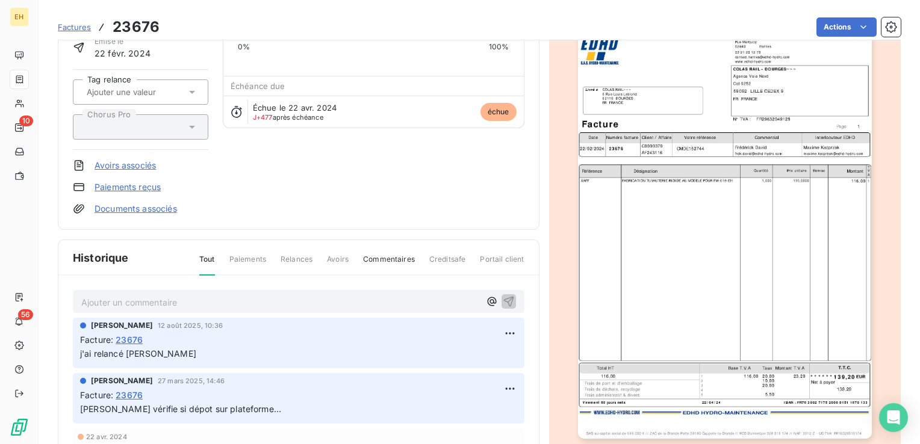
scroll to position [122, 0]
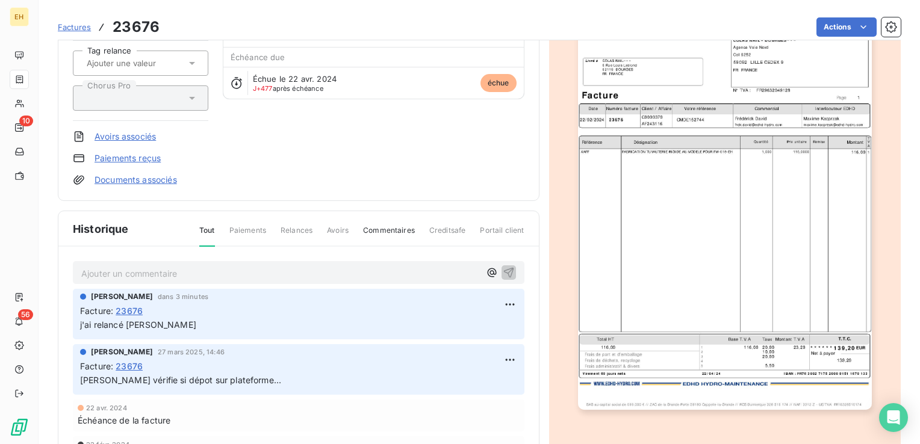
click at [495, 354] on html "EH 10 56 Factures 23676 Actions COLAS RAIL - COL6252~~~ C0000370 Montant initia…" at bounding box center [460, 222] width 920 height 444
drag, startPoint x: 487, startPoint y: 383, endPoint x: 462, endPoint y: 383, distance: 24.7
click at [487, 383] on div "Editer" at bounding box center [475, 385] width 67 height 19
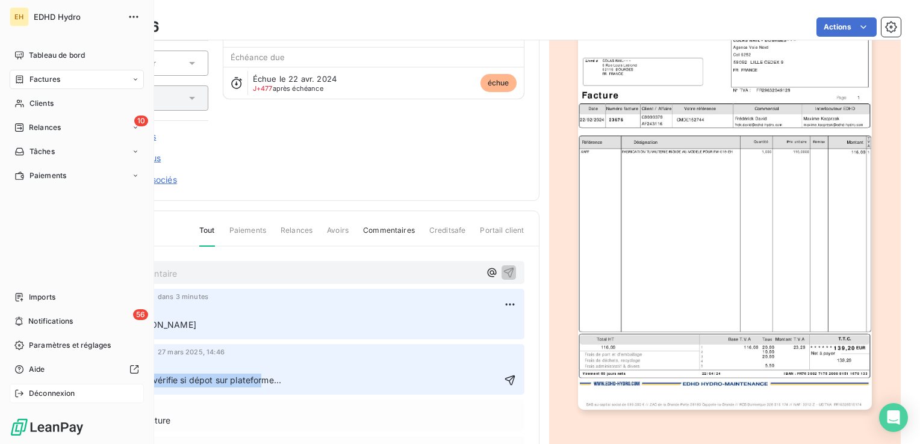
drag, startPoint x: 259, startPoint y: 373, endPoint x: 12, endPoint y: 388, distance: 247.8
click at [12, 388] on div "EH EDHD Hydro Tableau de bord Factures Clients 10 Relances Tâches Paiements Imp…" at bounding box center [460, 222] width 920 height 444
copy span "[PERSON_NAME] vérifie si dépot sur plateforme..."
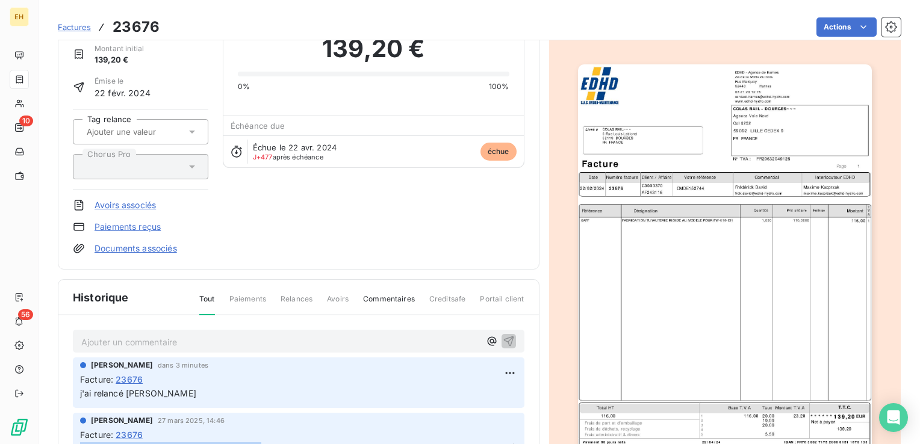
scroll to position [0, 0]
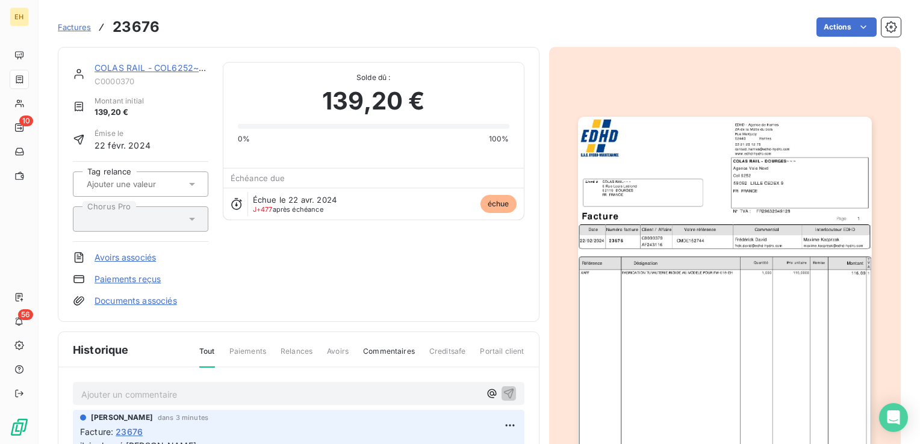
click at [131, 66] on link "COLAS RAIL - COL6252~~~" at bounding box center [151, 68] width 115 height 10
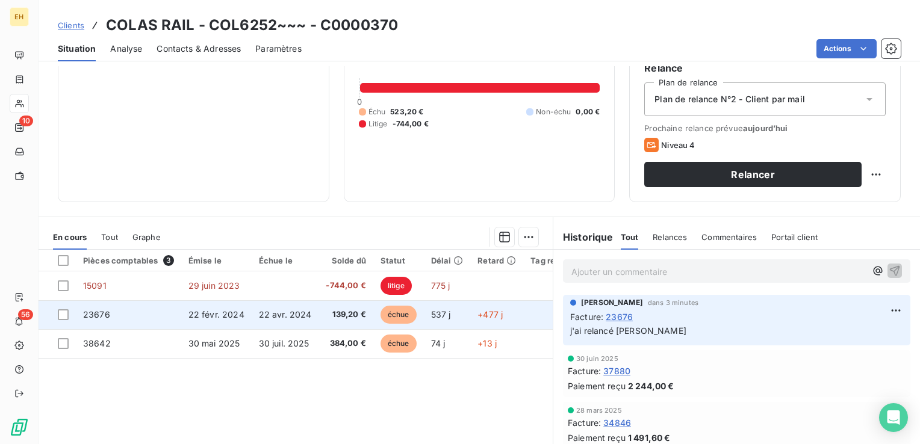
scroll to position [120, 0]
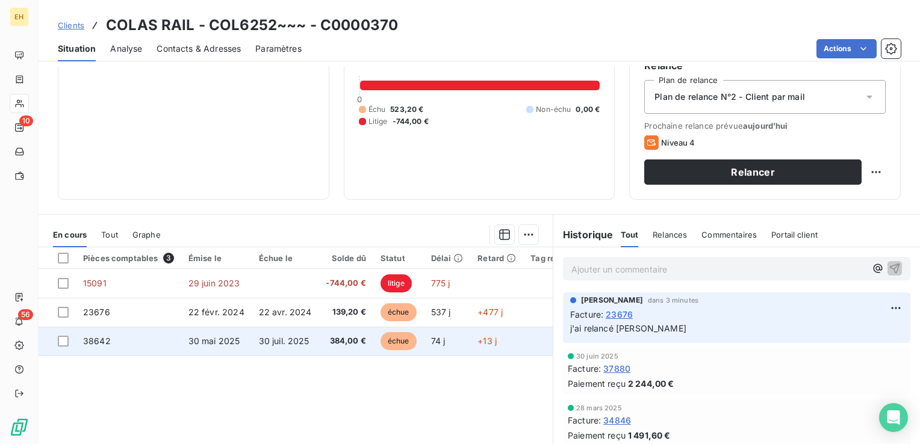
click at [219, 343] on span "30 mai 2025" at bounding box center [214, 341] width 52 height 10
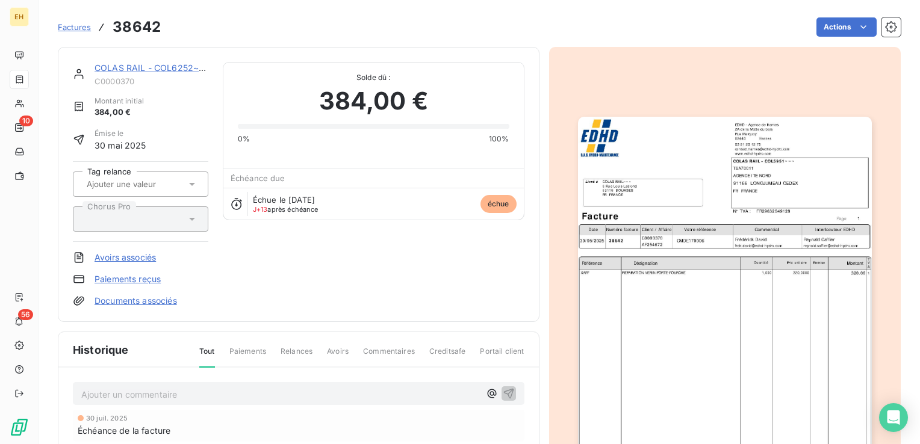
click at [160, 391] on p "Ajouter un commentaire ﻿" at bounding box center [280, 394] width 398 height 15
